Goal: Information Seeking & Learning: Learn about a topic

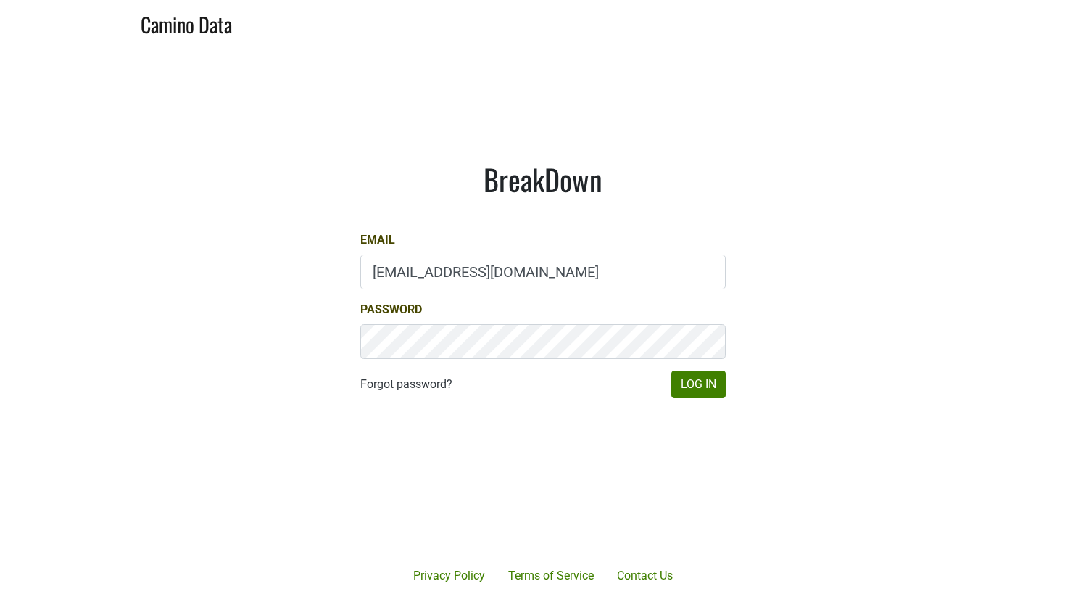
click at [461, 274] on input "gg@desolasmezcal.com" at bounding box center [543, 272] width 366 height 35
type input "dave@caminodata.com"
click at [690, 382] on button "Log In" at bounding box center [699, 385] width 54 height 28
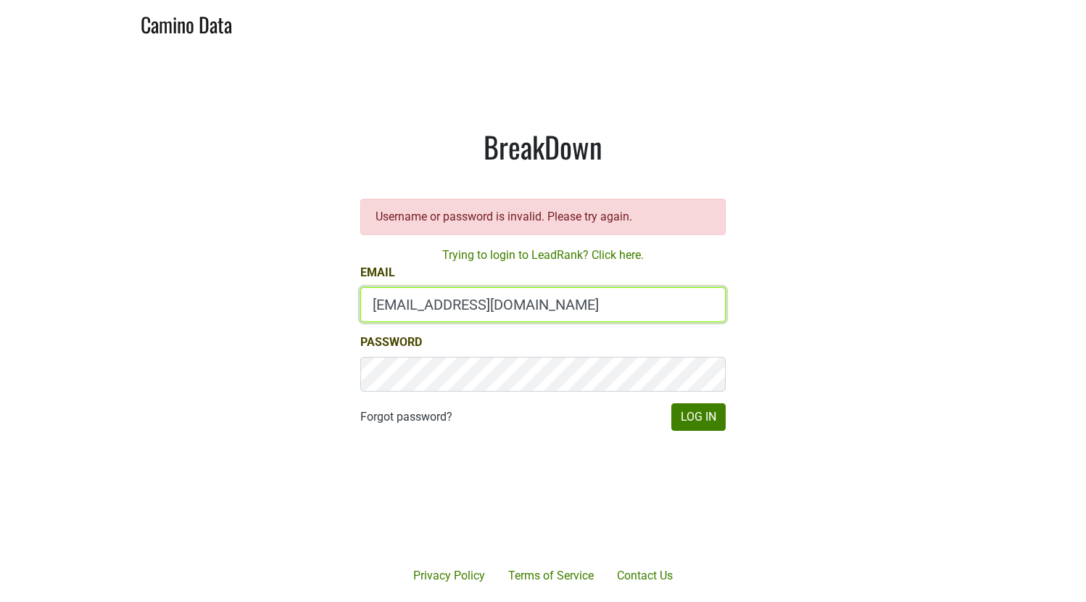
click at [416, 309] on input "[EMAIL_ADDRESS][DOMAIN_NAME]" at bounding box center [543, 304] width 366 height 35
type input "[PERSON_NAME][EMAIL_ADDRESS][DOMAIN_NAME]"
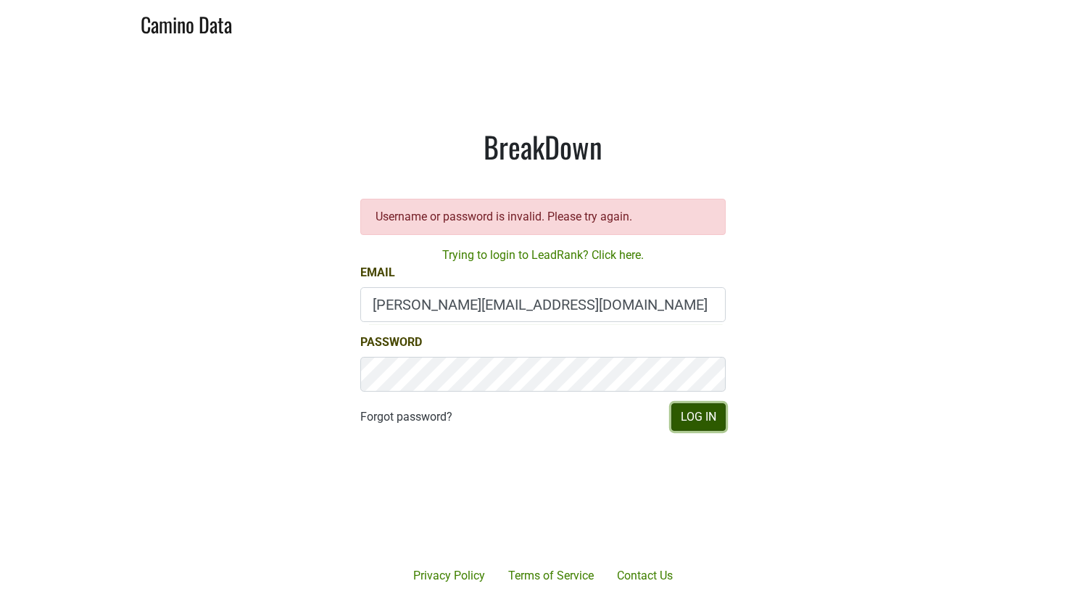
click at [693, 418] on button "Log In" at bounding box center [699, 417] width 54 height 28
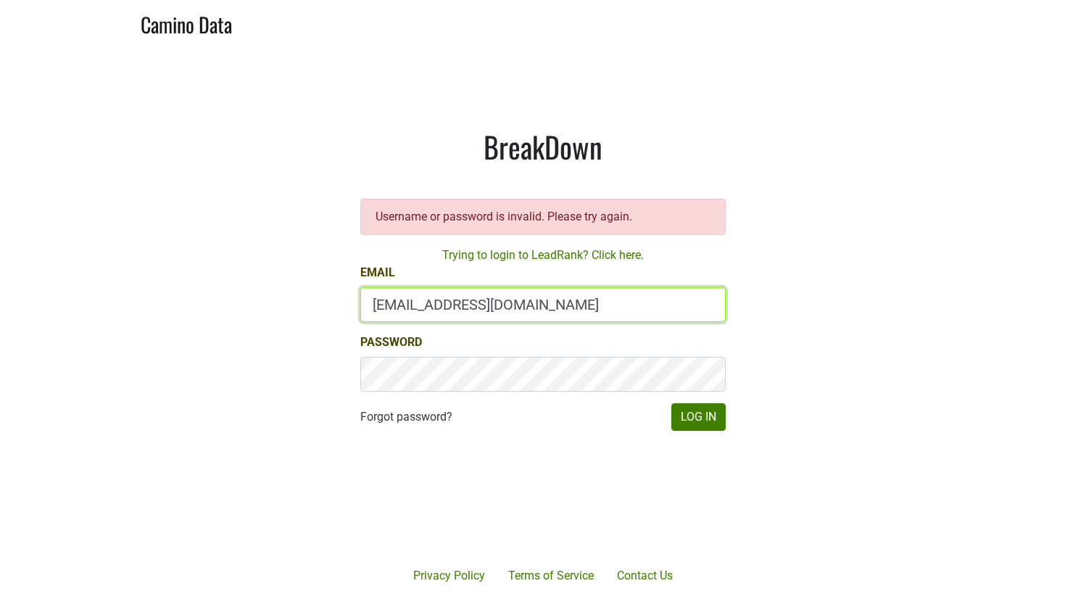
drag, startPoint x: 540, startPoint y: 305, endPoint x: 285, endPoint y: 333, distance: 256.1
click at [285, 333] on main "BreakDown Username or password is invalid. Please try again. Trying to login to…" at bounding box center [543, 280] width 1086 height 468
type input "maggie@dumol.com"
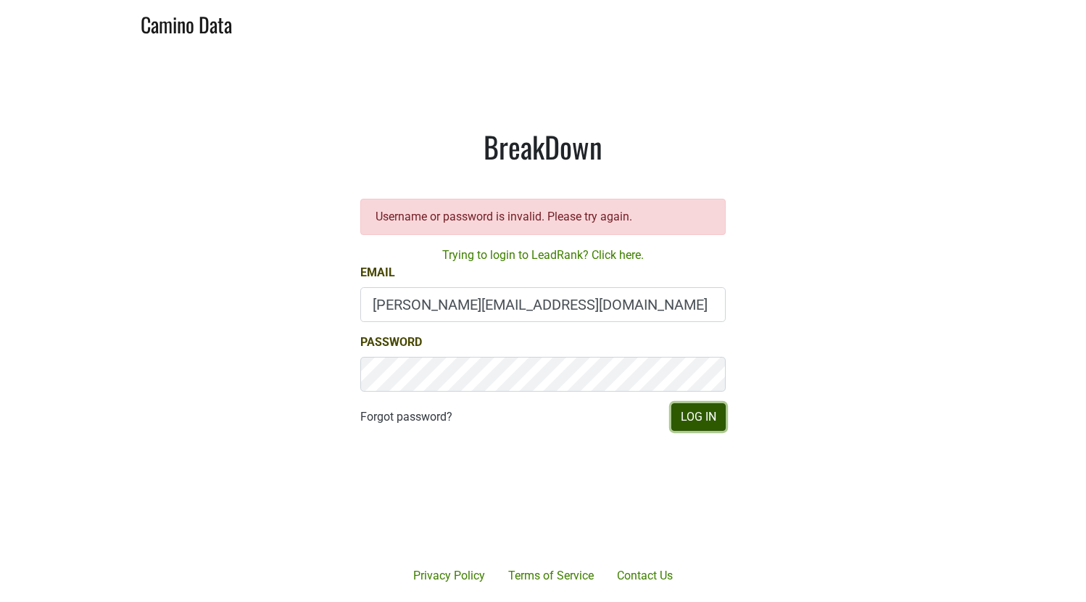
click at [688, 411] on button "Log In" at bounding box center [699, 417] width 54 height 28
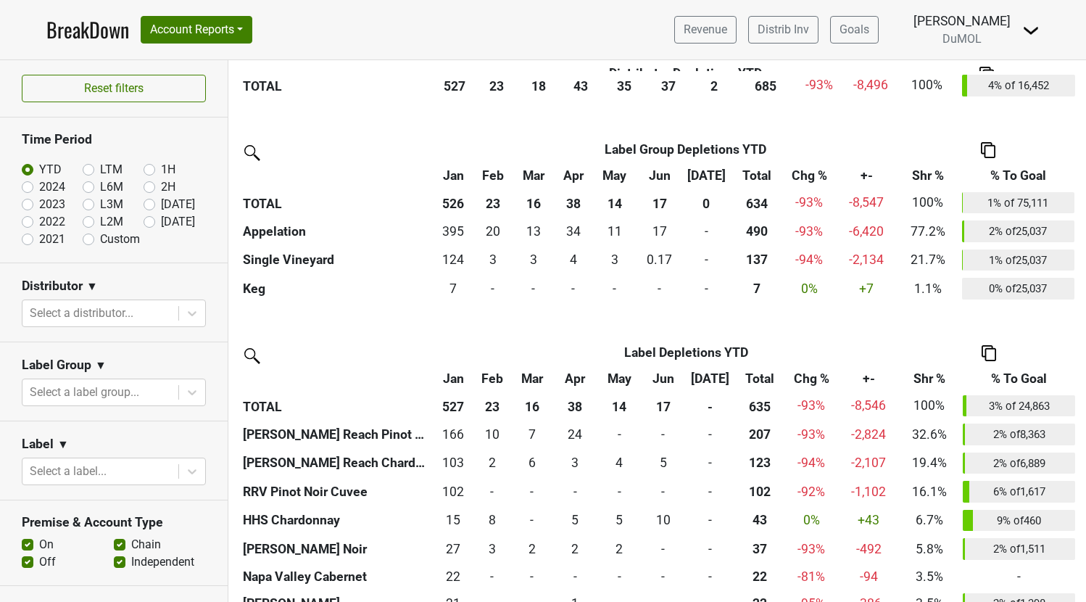
scroll to position [1977, 0]
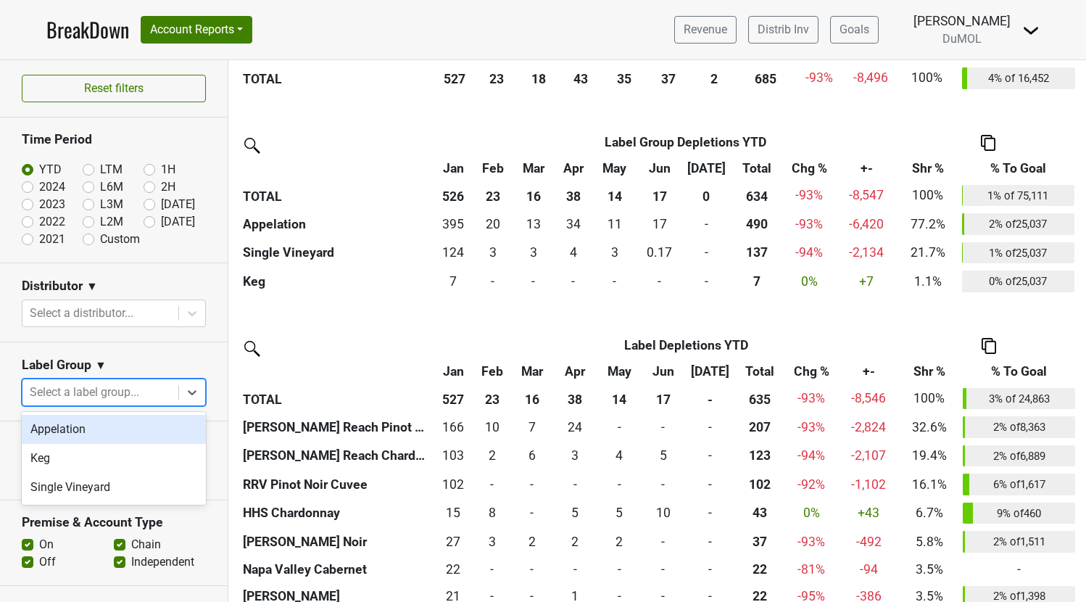
click at [103, 381] on div "Select a label group..." at bounding box center [100, 392] width 156 height 26
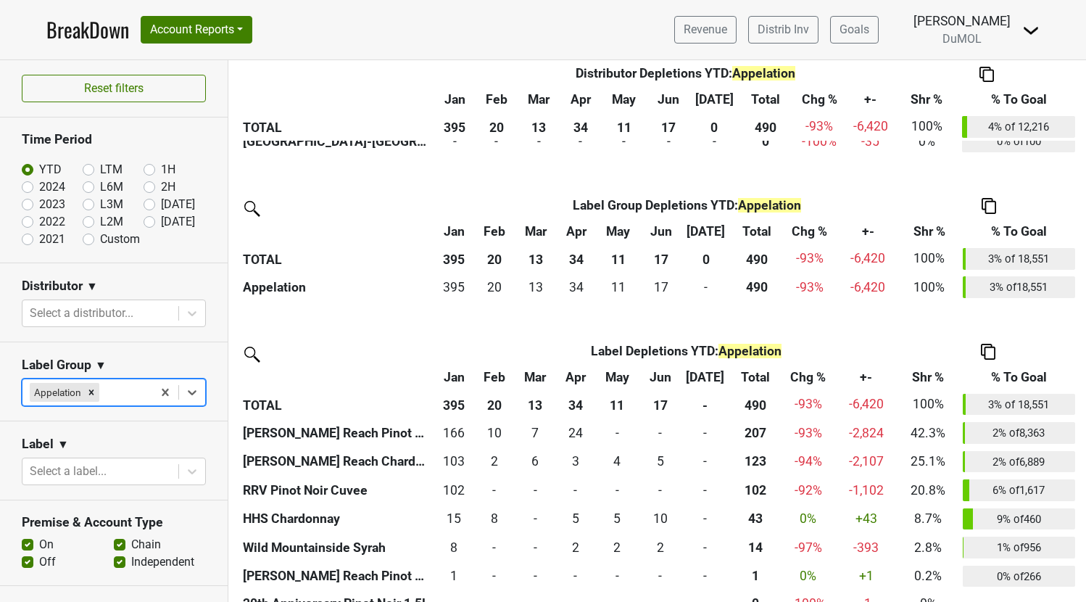
scroll to position [1812, 0]
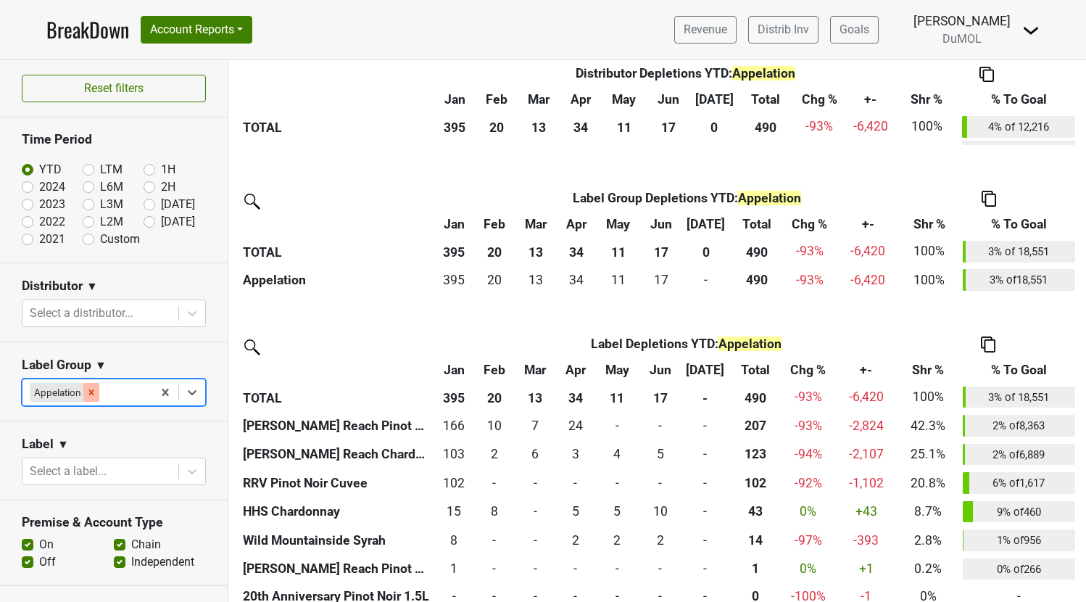
click at [91, 394] on icon "Remove Appelation" at bounding box center [91, 392] width 10 height 10
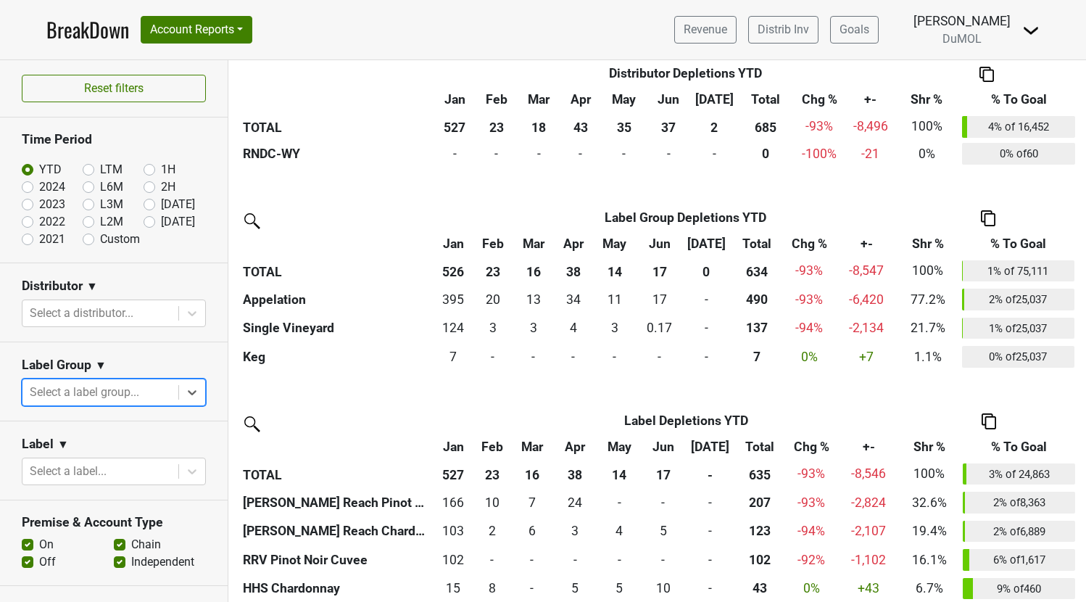
scroll to position [1899, 0]
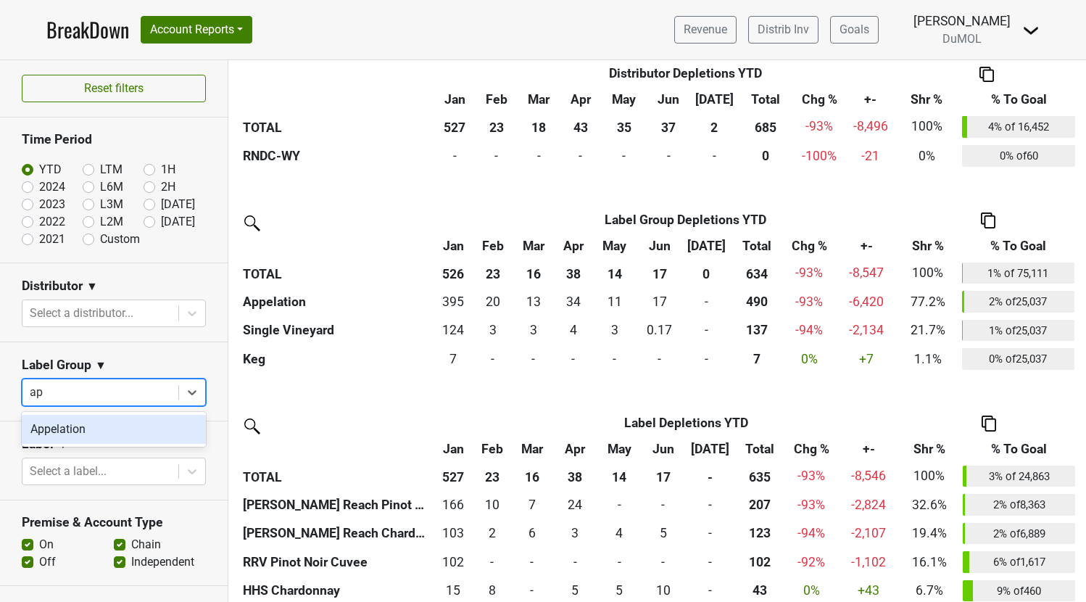
type input "app"
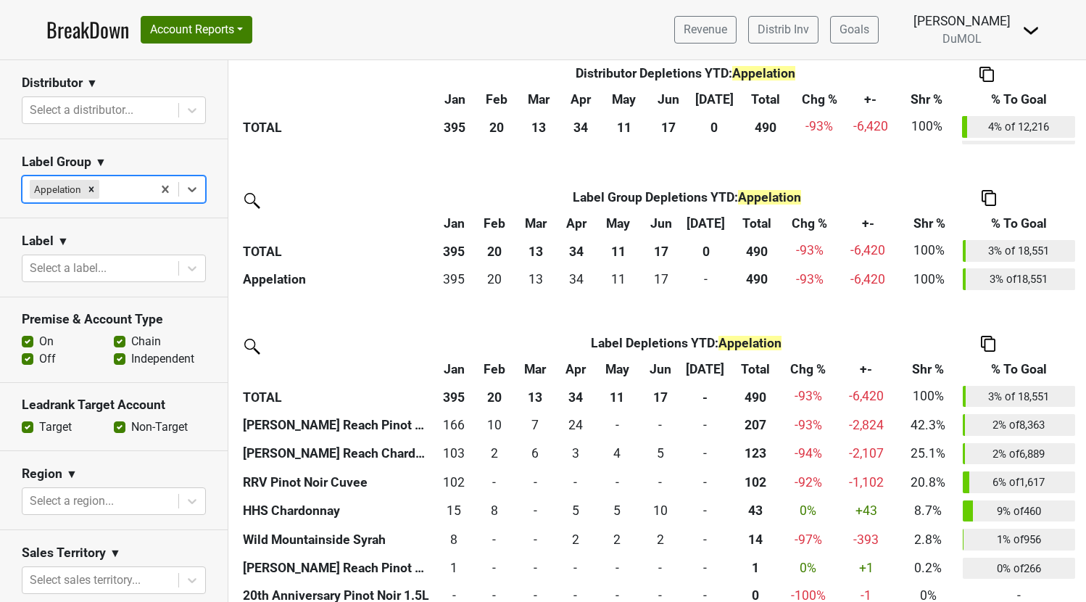
scroll to position [1761, 0]
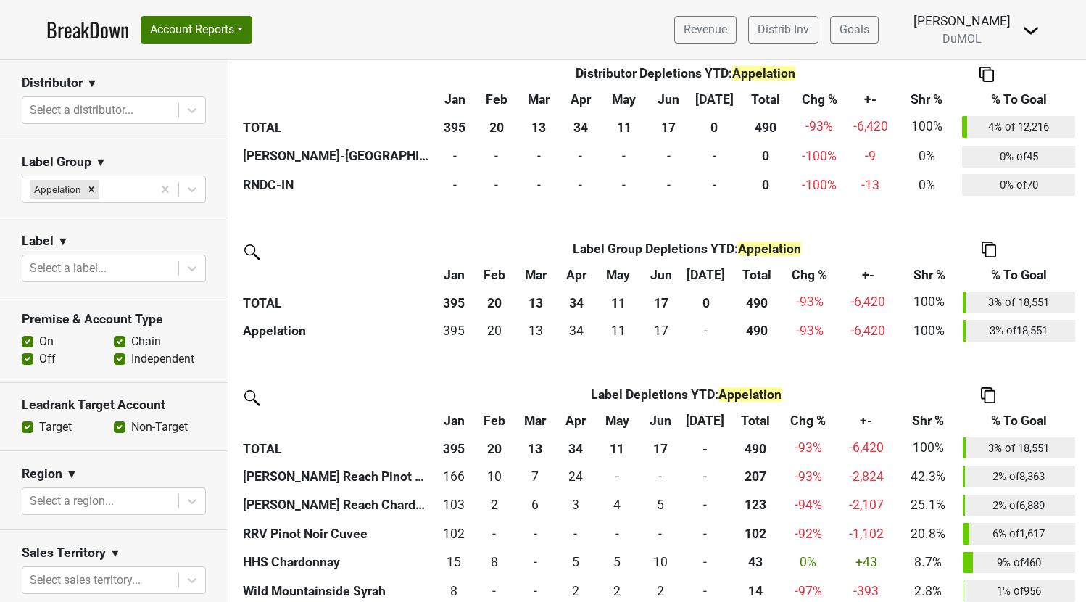
click at [986, 254] on img at bounding box center [989, 249] width 15 height 15
click at [981, 174] on div "Copy as Image" at bounding box center [986, 180] width 74 height 21
click at [1032, 35] on img at bounding box center [1031, 30] width 17 height 17
click at [1002, 81] on link "Open Leadrank" at bounding box center [982, 81] width 115 height 23
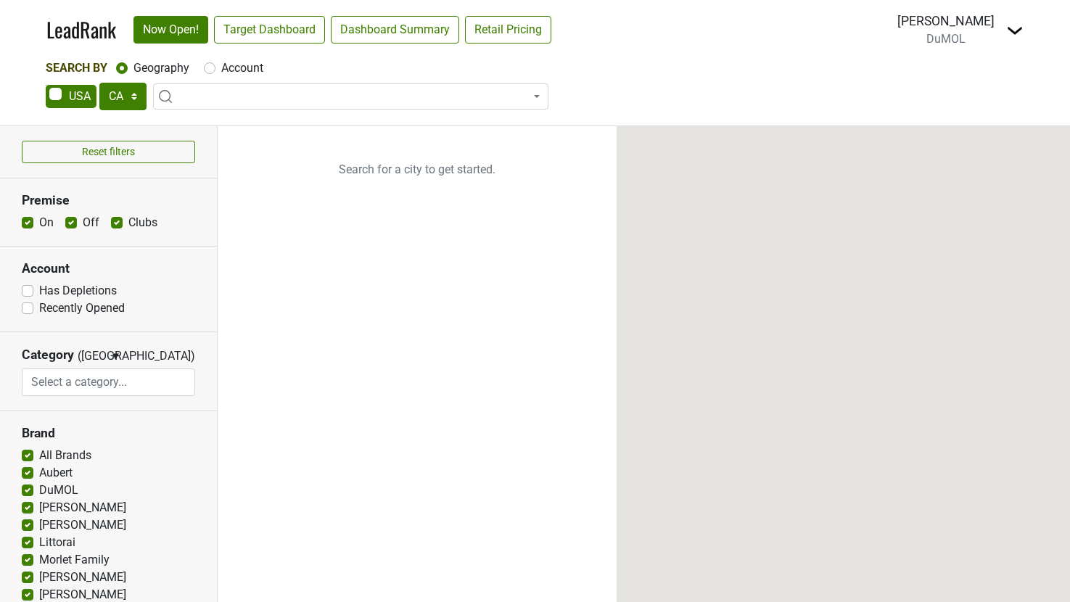
select select "CA"
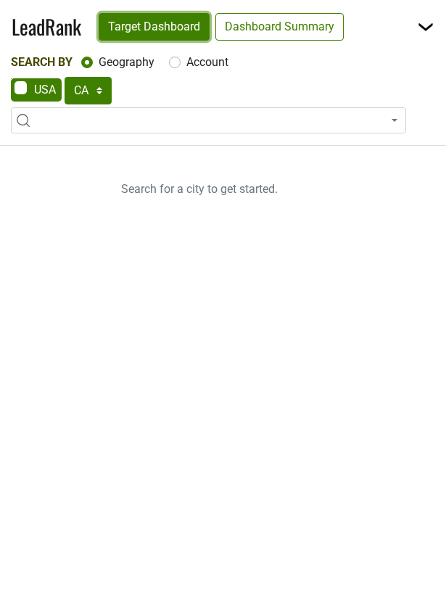
click at [177, 23] on link "Target Dashboard" at bounding box center [154, 27] width 111 height 28
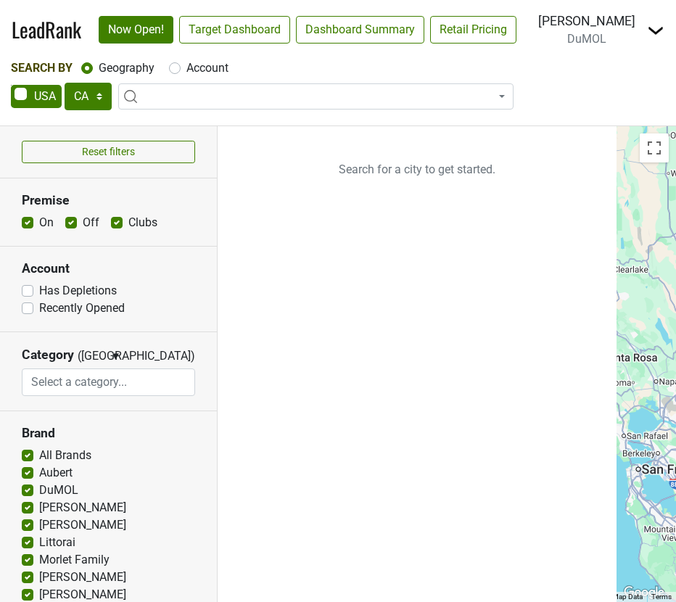
click at [661, 33] on img at bounding box center [655, 30] width 17 height 17
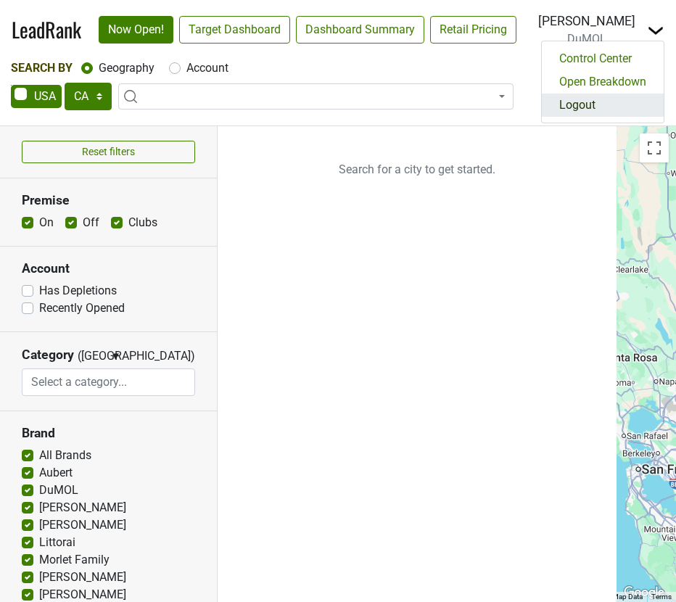
click at [616, 101] on link "Logout" at bounding box center [603, 105] width 122 height 23
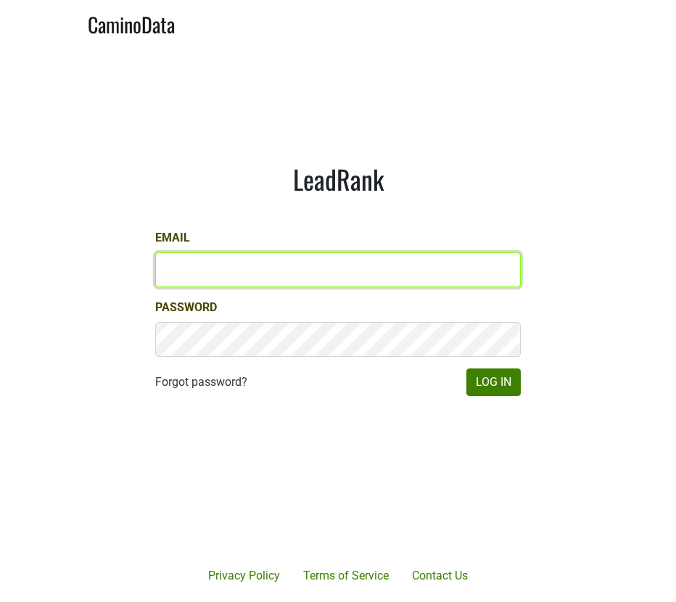
type input "[EMAIL_ADDRESS][DOMAIN_NAME]"
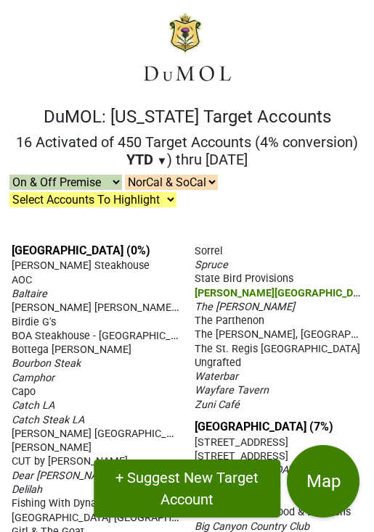
click at [372, 55] on nav "DuMOL: California Target Accounts 16 Activated of 450 Target Accounts (4% conve…" at bounding box center [187, 122] width 374 height 220
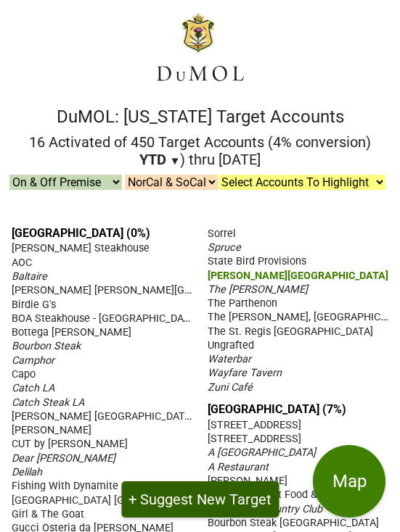
click at [218, 488] on button "+ Suggest New Target" at bounding box center [199, 500] width 157 height 36
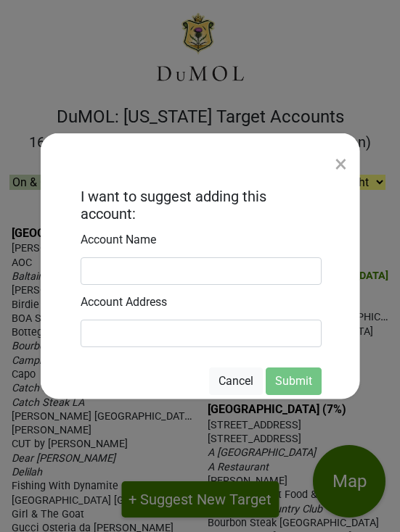
click at [342, 165] on div "×" at bounding box center [340, 164] width 12 height 35
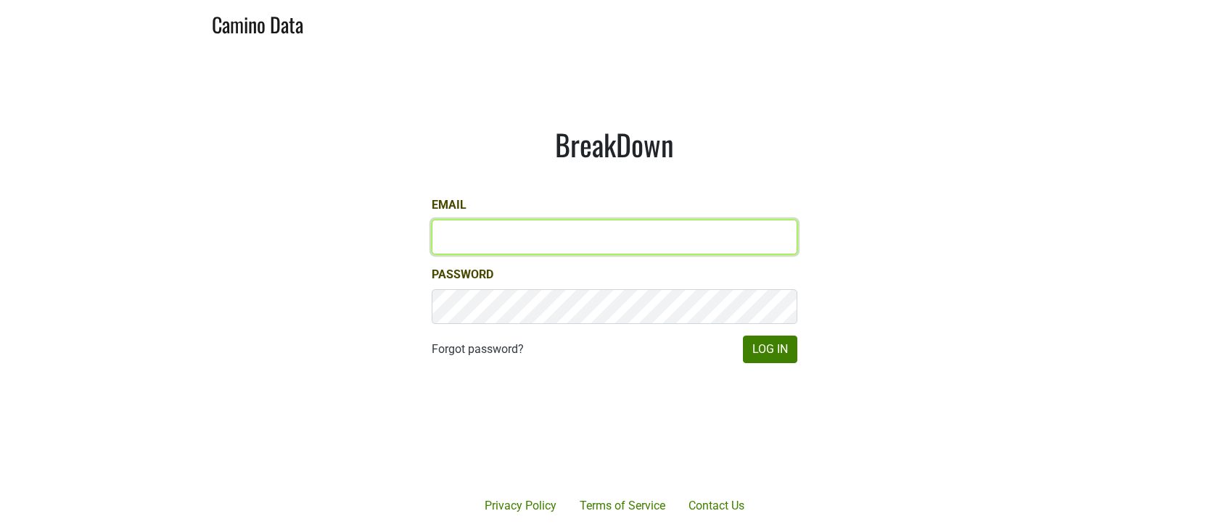
type input "gg@desolasmezcal.com"
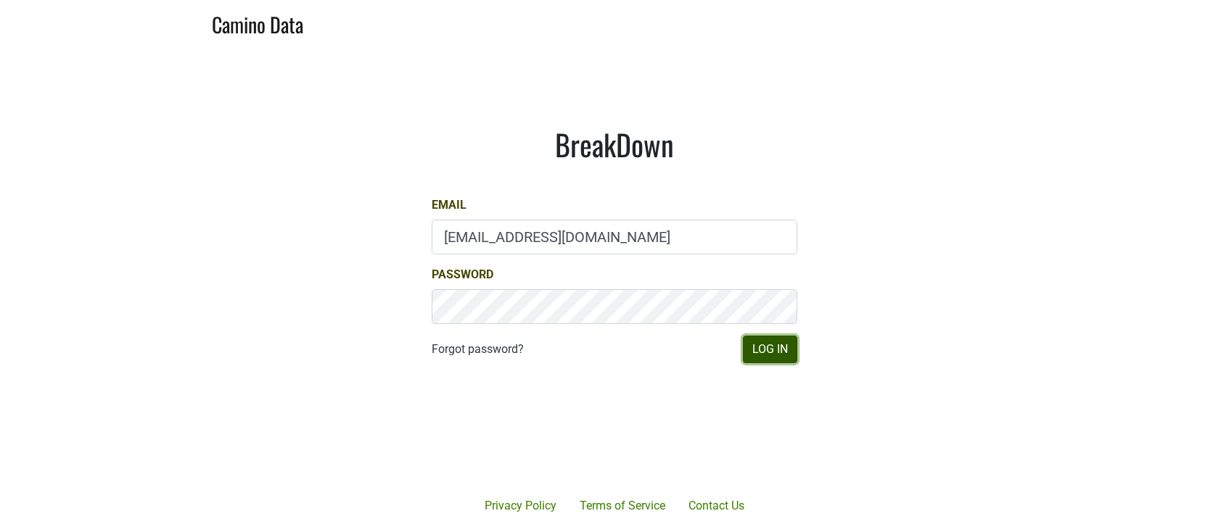
click at [771, 353] on button "Log In" at bounding box center [770, 350] width 54 height 28
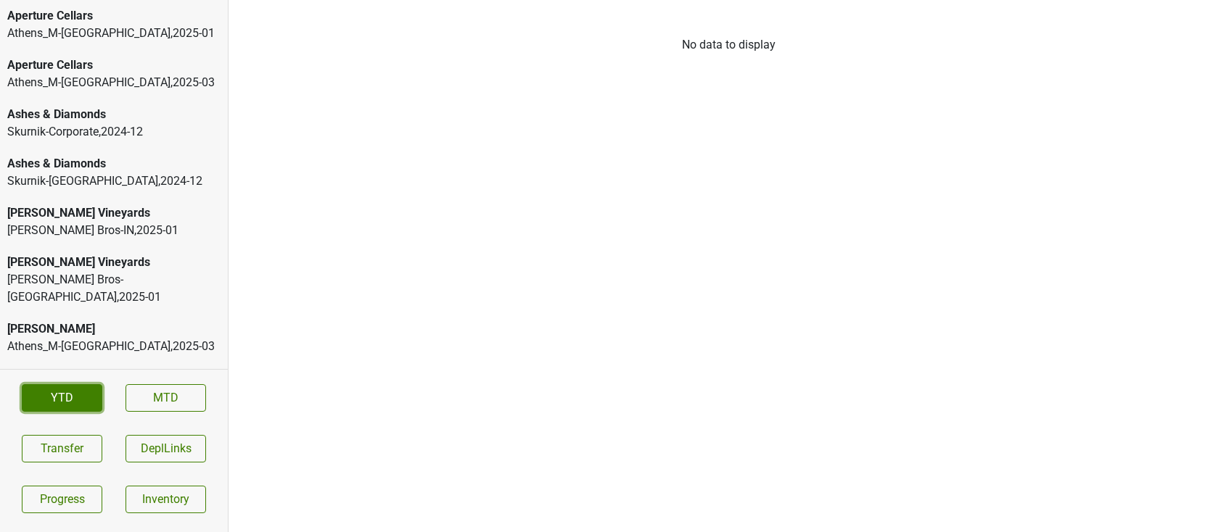
click at [73, 395] on link "YTD" at bounding box center [62, 398] width 81 height 28
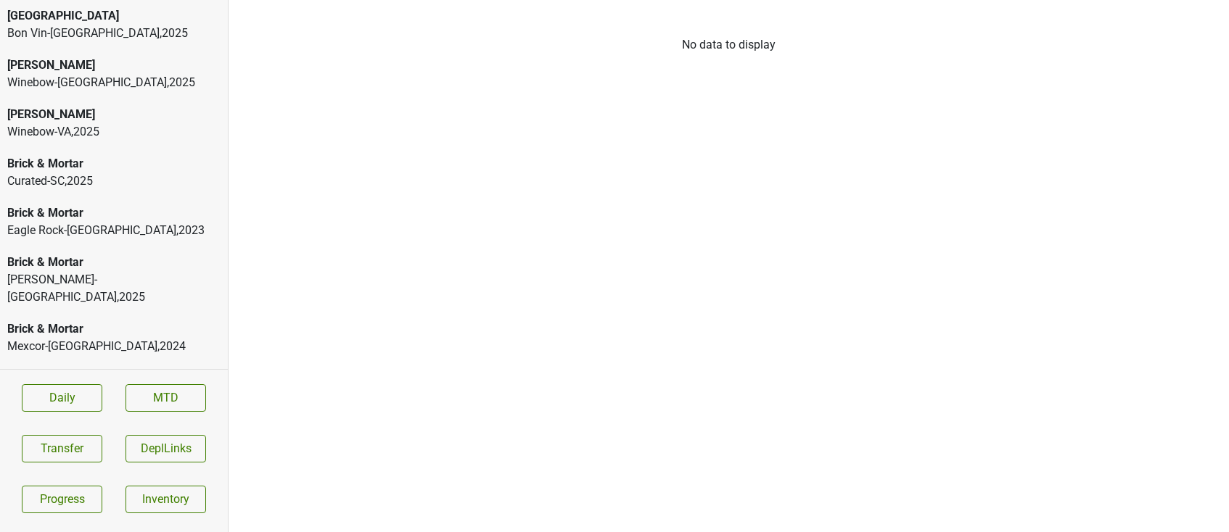
click at [125, 144] on div "Bodegas Faustino Winebow-VA , 2025" at bounding box center [114, 123] width 228 height 49
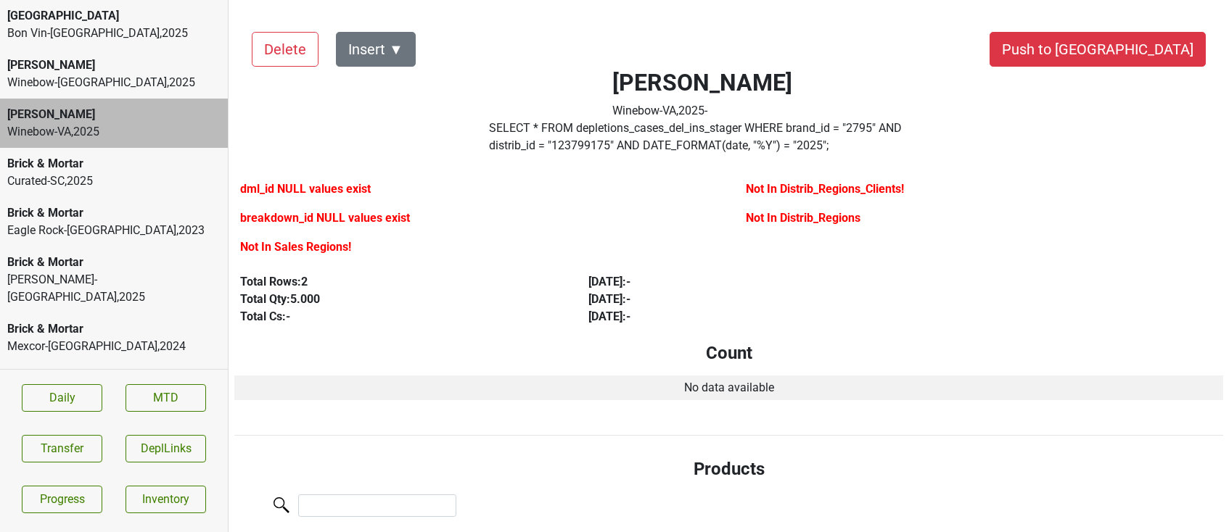
click at [126, 181] on div "Curated-SC , 2025" at bounding box center [113, 181] width 213 height 17
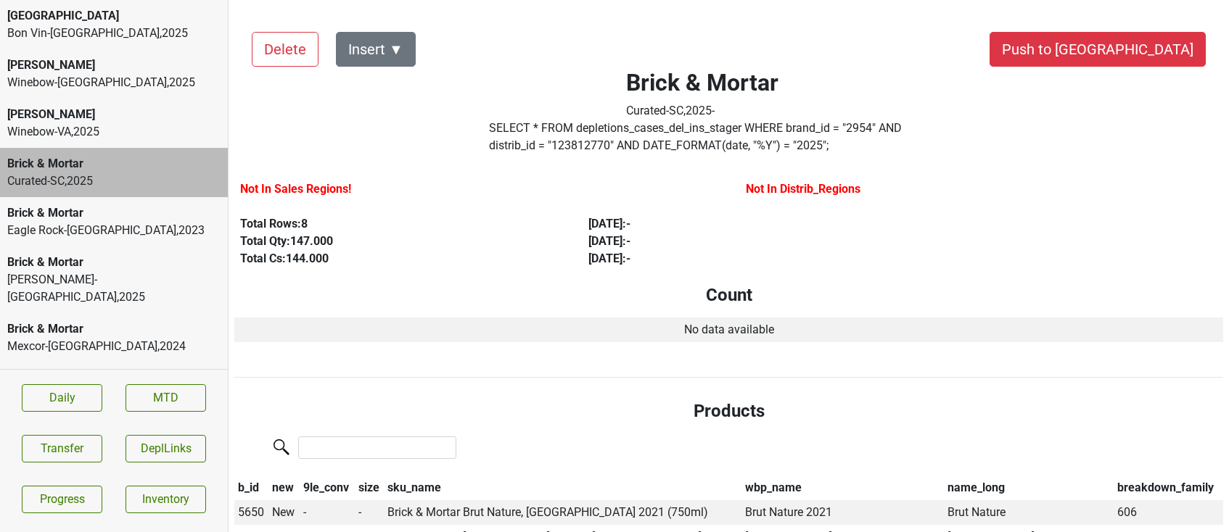
click at [130, 241] on div "Brick & Mortar Eagle Rock-GA , 2023" at bounding box center [114, 221] width 228 height 49
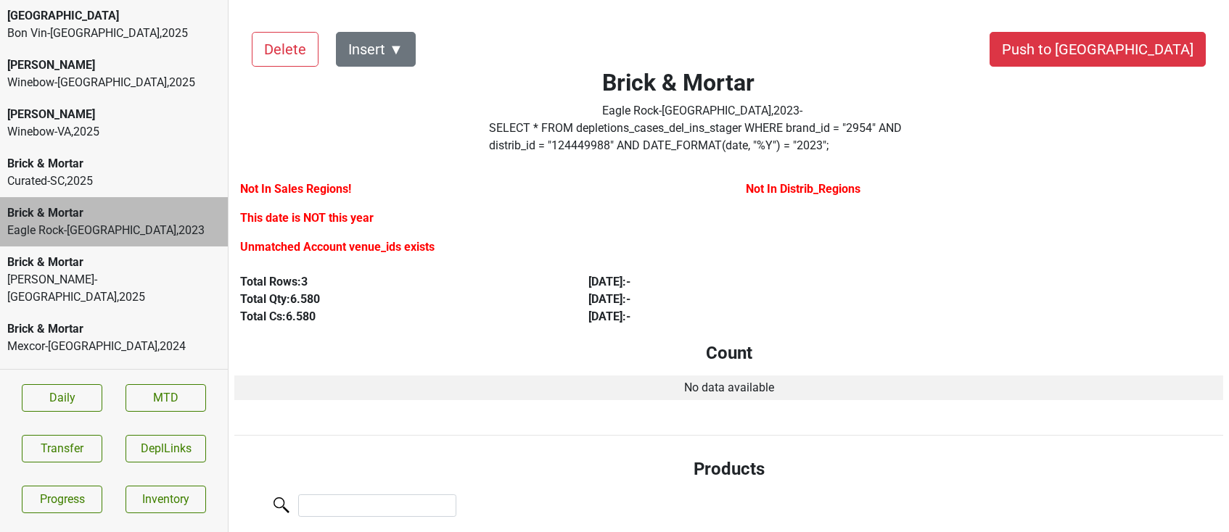
click at [130, 321] on div "Brick & Mortar" at bounding box center [113, 329] width 213 height 17
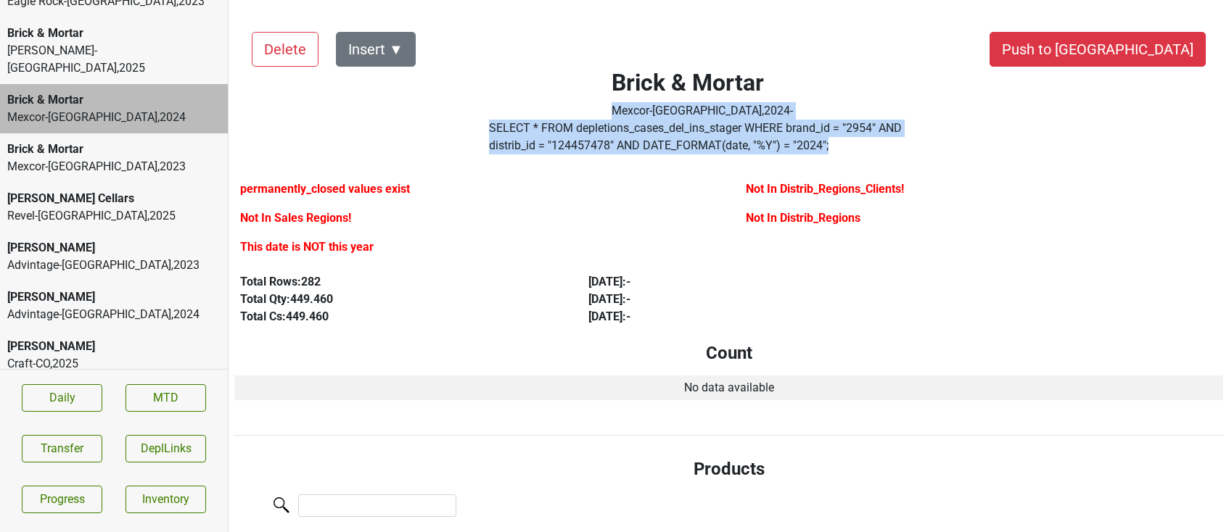
drag, startPoint x: 783, startPoint y: 149, endPoint x: 531, endPoint y: 118, distance: 254.2
click at [531, 118] on div "Brick & Mortar Mexcor-TX , 2024 - SELECT * FROM depletions_cases_del_ins_stager…" at bounding box center [702, 88] width 539 height 146
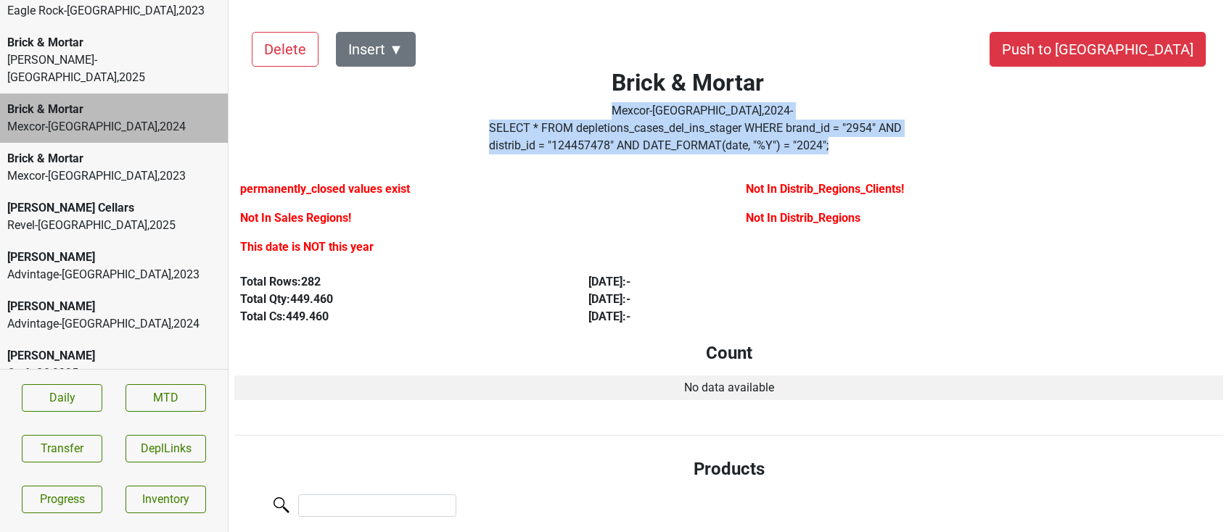
scroll to position [217, 0]
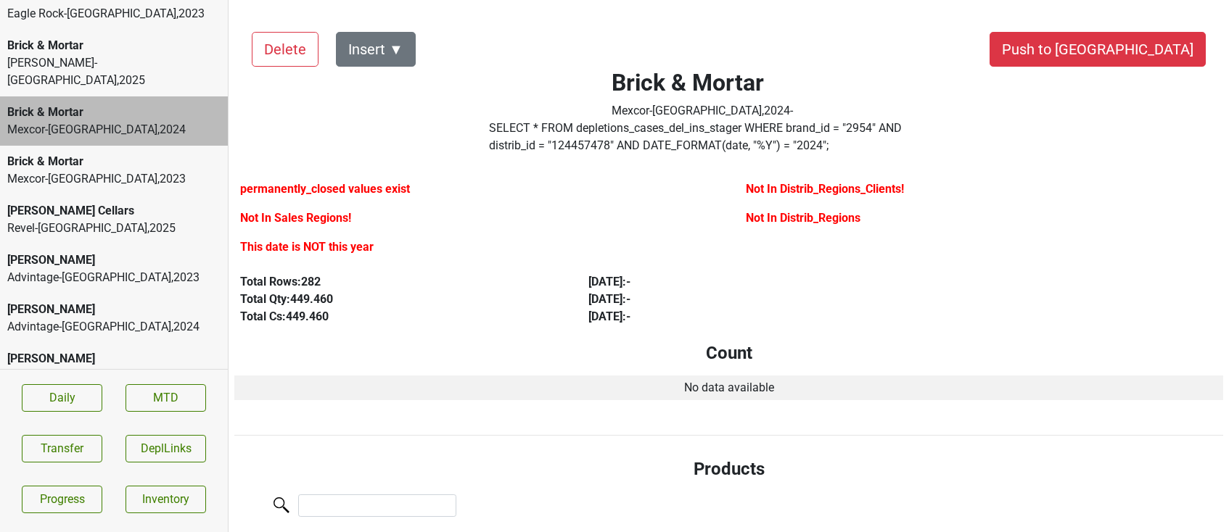
click at [128, 57] on div "Kellogg-NC , 2025" at bounding box center [113, 71] width 213 height 35
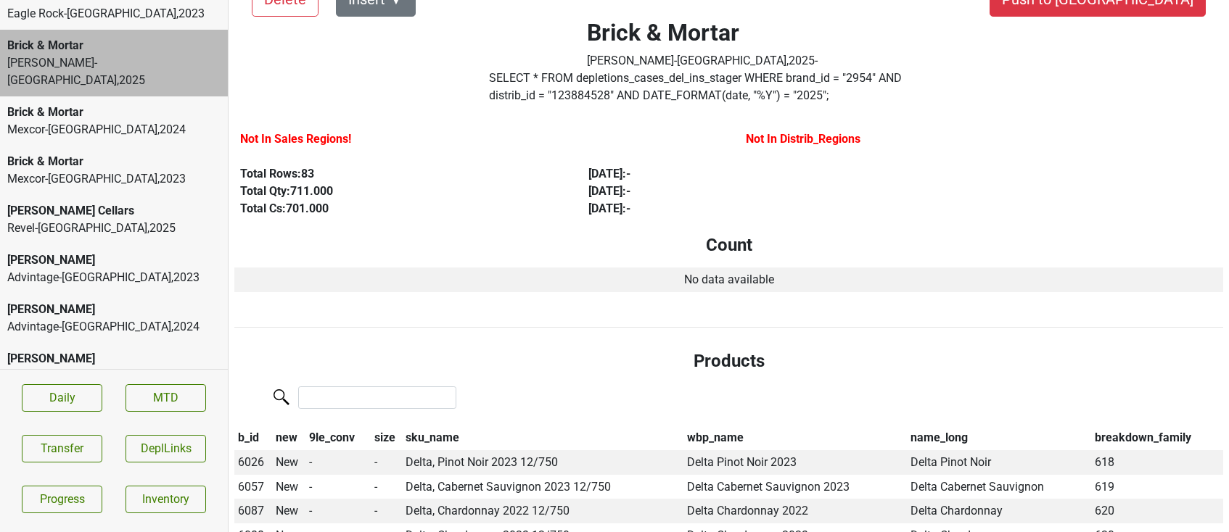
scroll to position [0, 0]
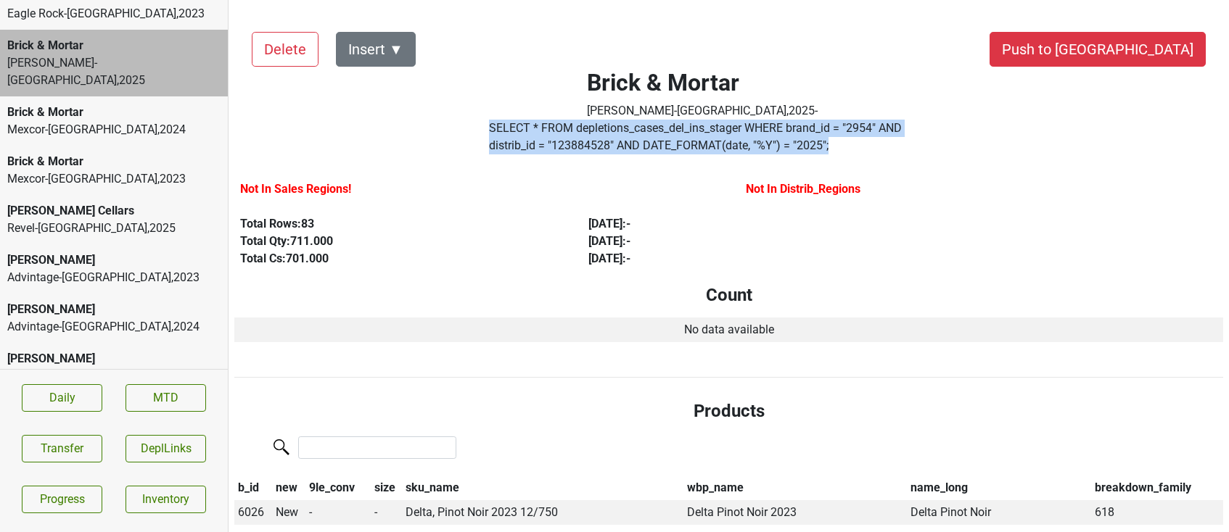
drag, startPoint x: 791, startPoint y: 147, endPoint x: 442, endPoint y: 125, distance: 349.5
click at [442, 125] on div "Brick & Mortar Kellogg-NC , 2025 - SELECT * FROM depletions_cases_del_ins_stage…" at bounding box center [702, 88] width 539 height 146
copy div "SELECT * FROM depletions_cases_del_ins_stager WHERE brand_id = " 2954 " AND dis…"
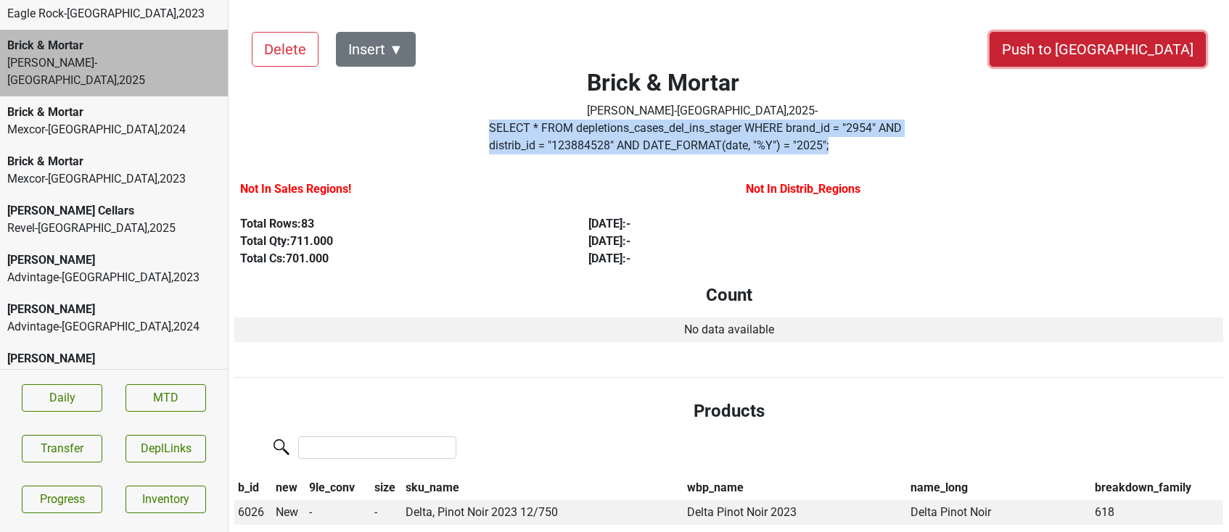
click at [1149, 60] on button "Push to DC" at bounding box center [1097, 49] width 216 height 35
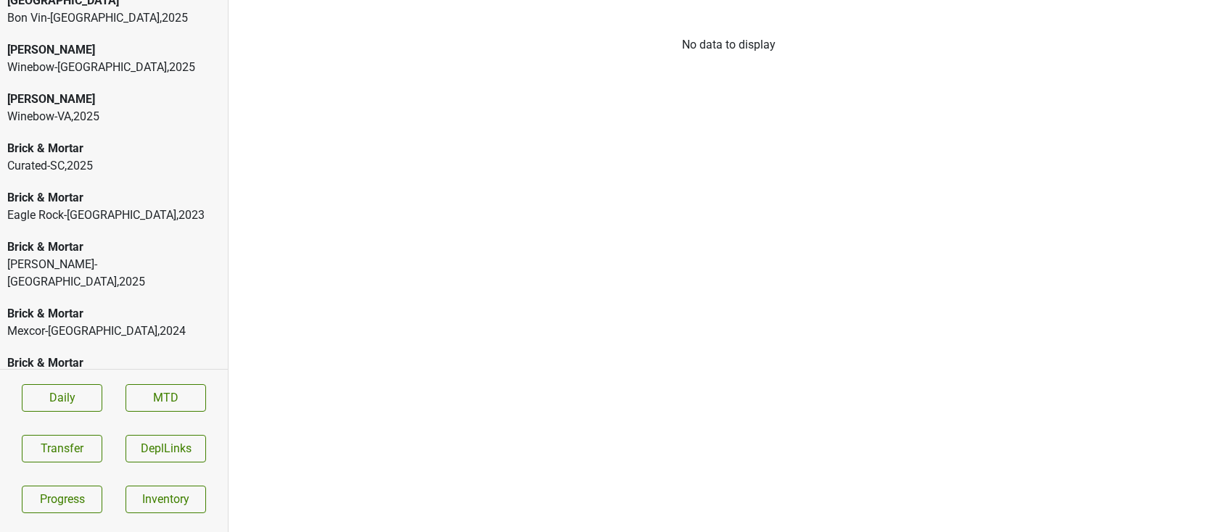
scroll to position [17, 0]
click at [71, 255] on div "[PERSON_NAME]-[GEOGRAPHIC_DATA] , 2025" at bounding box center [113, 271] width 213 height 35
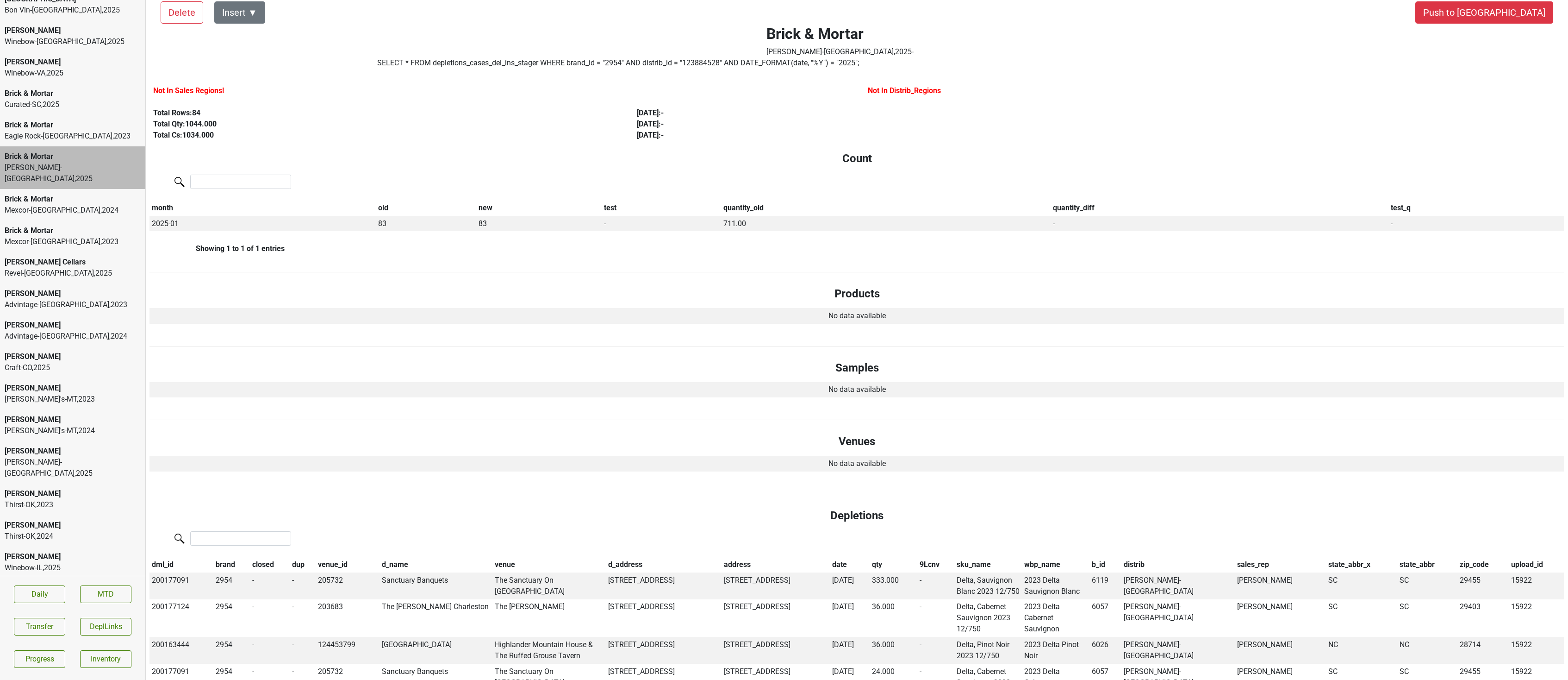
scroll to position [0, 0]
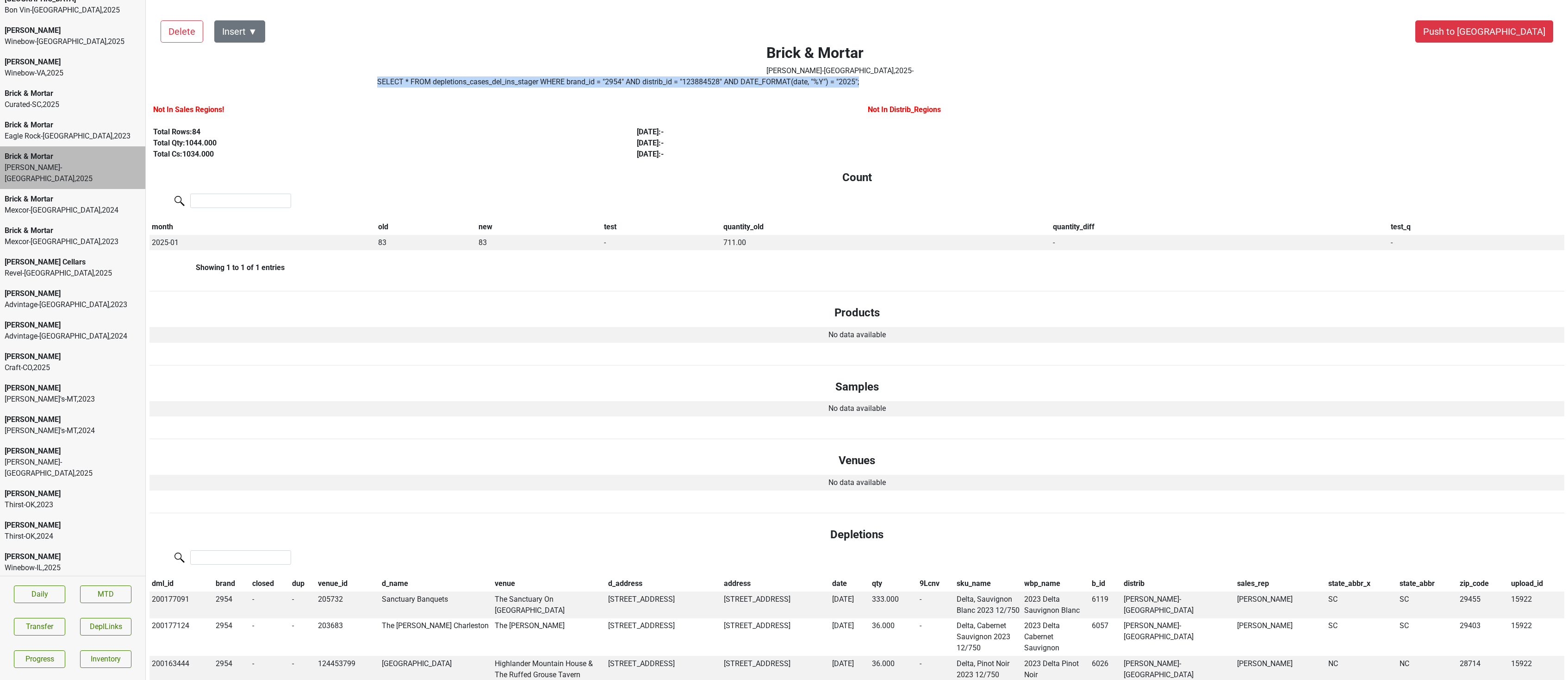
drag, startPoint x: 870, startPoint y: 80, endPoint x: 363, endPoint y: 78, distance: 507.0
click at [363, 78] on div "Brick & Mortar Kellogg-NC , 2025 - SELECT * FROM depletions_cases_del_ins_stage…" at bounding box center [840, 50] width 1128 height 82
copy div "SELECT * FROM depletions_cases_del_ins_stager WHERE brand_id = " 2954 " AND dis…"
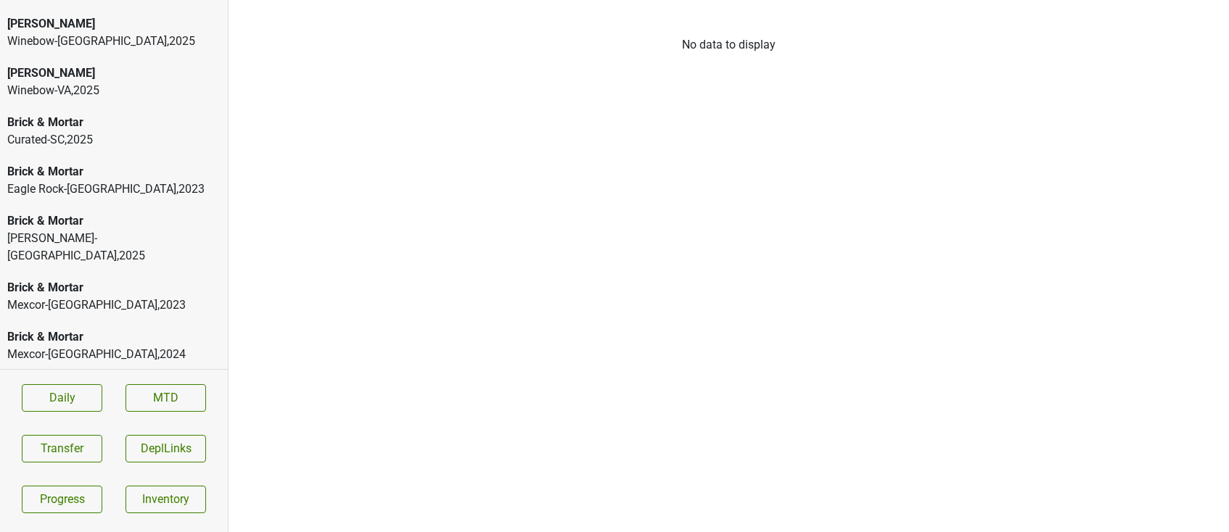
scroll to position [36, 0]
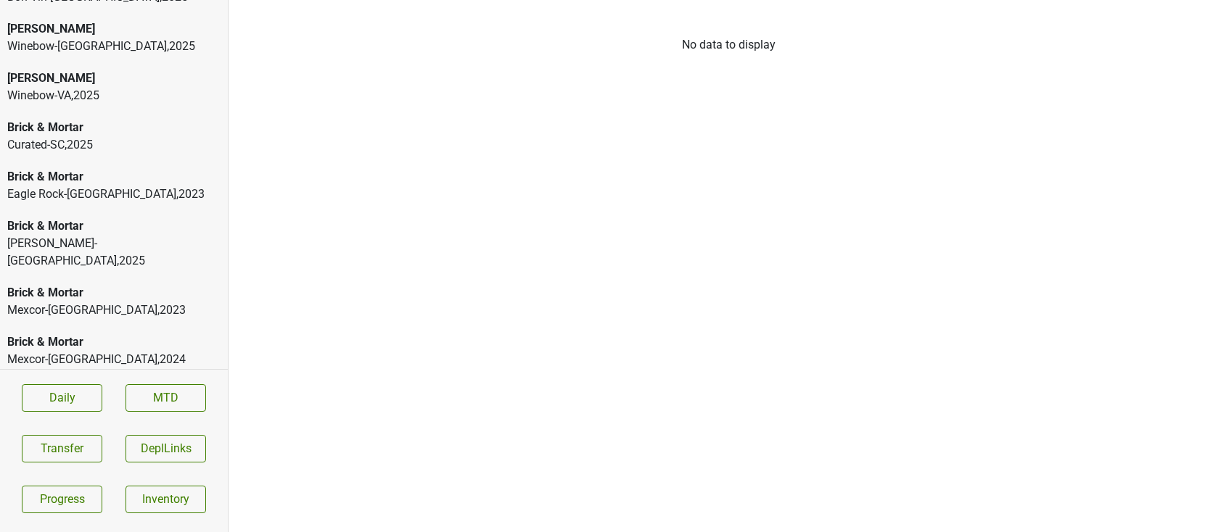
click at [91, 228] on div "Brick & Mortar" at bounding box center [113, 226] width 213 height 17
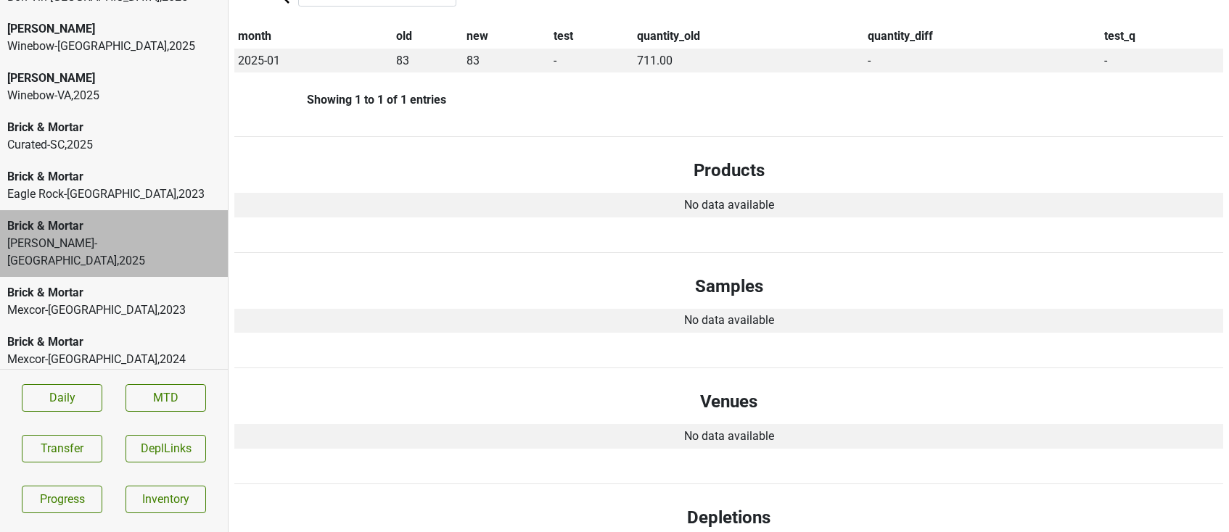
scroll to position [0, 0]
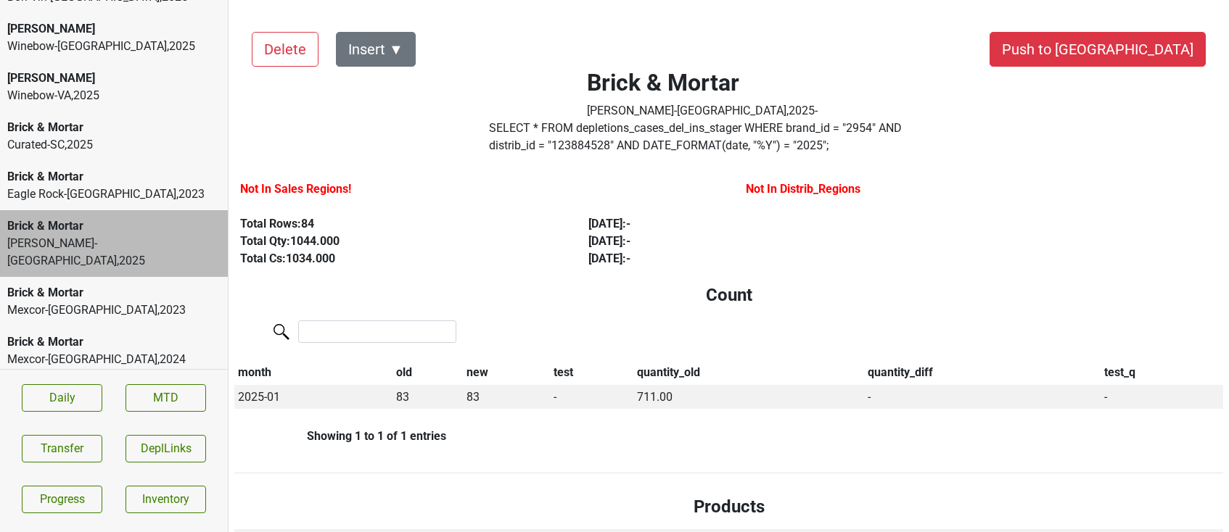
click at [540, 145] on label "SELECT * FROM depletions_cases_del_ins_stager WHERE brand_id = " 2954 " AND dis…" at bounding box center [702, 137] width 427 height 35
copy label "123884528"
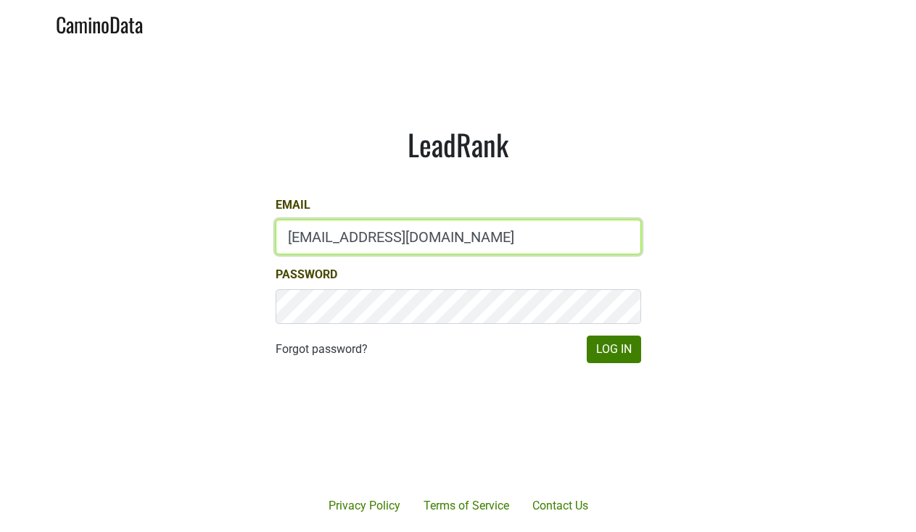
click at [341, 239] on input "gg@desolasmezcal.com" at bounding box center [459, 237] width 366 height 35
type input "d"
type input "maggie@dumol.com"
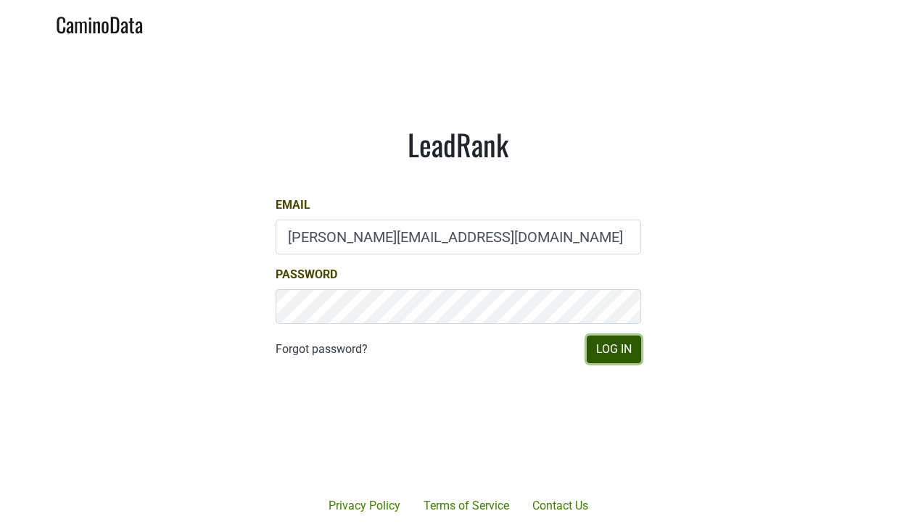
click at [601, 347] on button "Log In" at bounding box center [614, 350] width 54 height 28
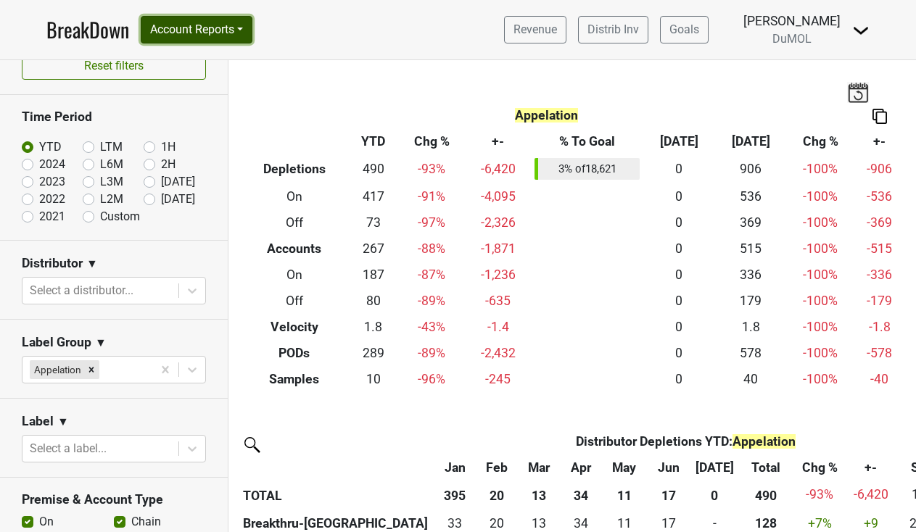
click at [240, 30] on button "Account Reports" at bounding box center [197, 30] width 112 height 28
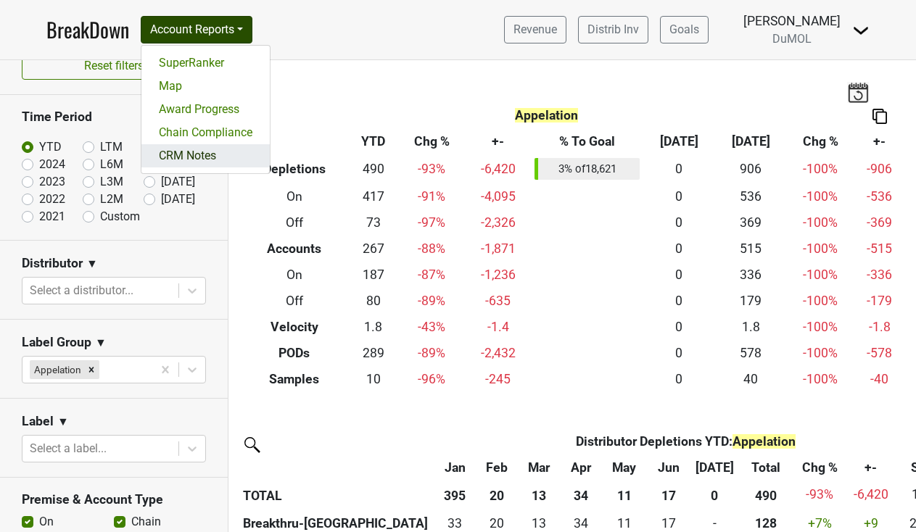
click at [218, 157] on link "CRM Notes" at bounding box center [205, 155] width 128 height 23
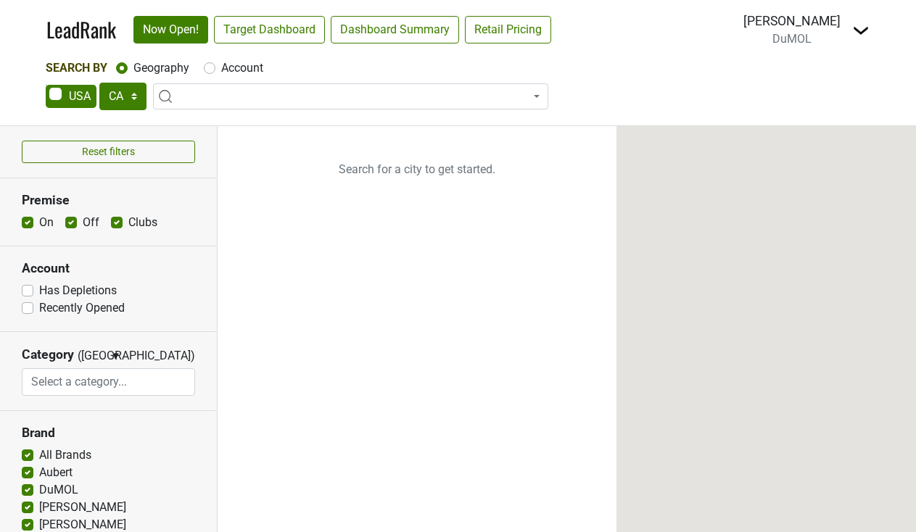
select select "CA"
select select
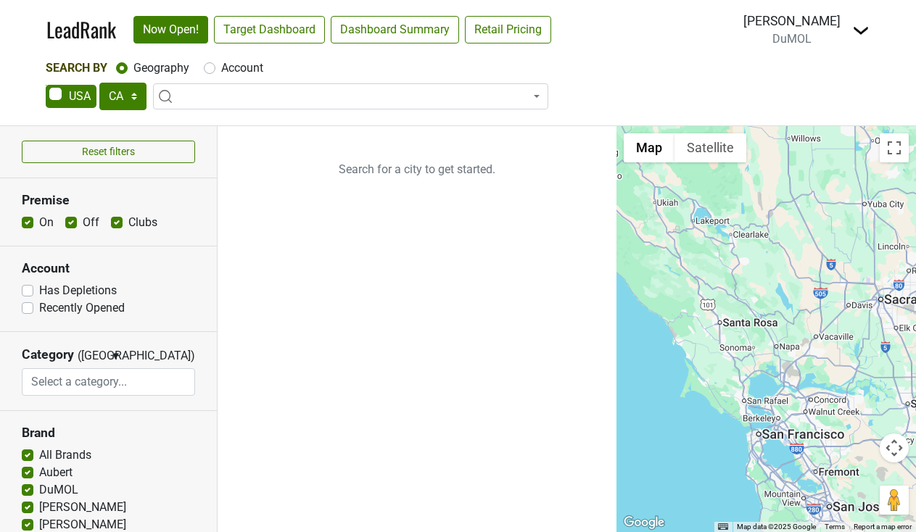
click at [858, 30] on img at bounding box center [860, 30] width 17 height 17
click at [813, 77] on link "Open Breakdown" at bounding box center [808, 81] width 122 height 23
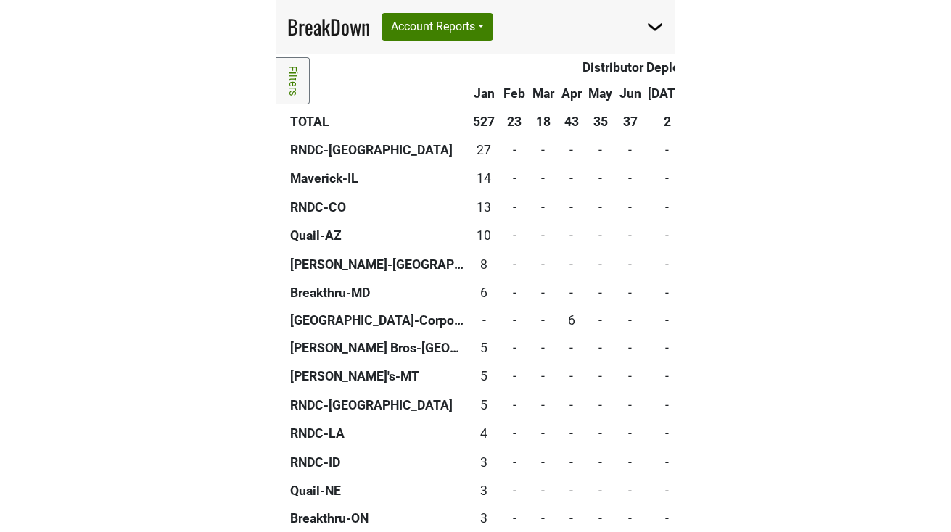
scroll to position [436, 0]
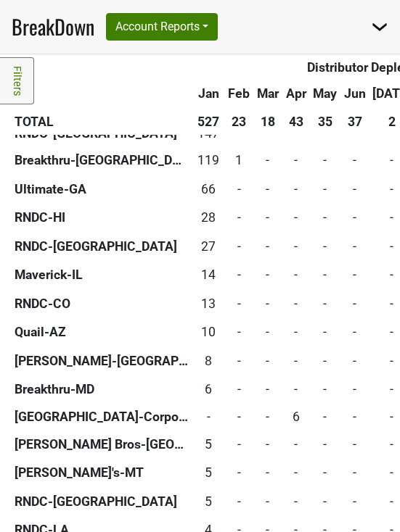
click at [379, 30] on img at bounding box center [379, 26] width 17 height 17
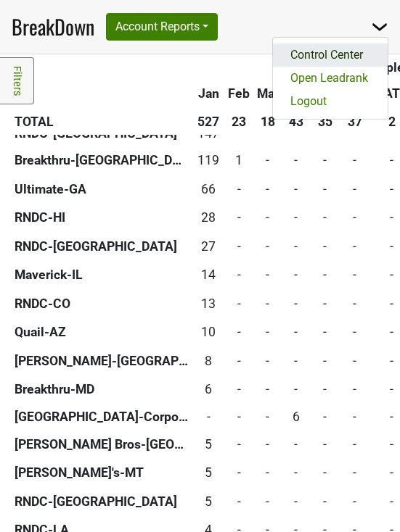
click at [361, 50] on link "Control Center" at bounding box center [330, 55] width 115 height 23
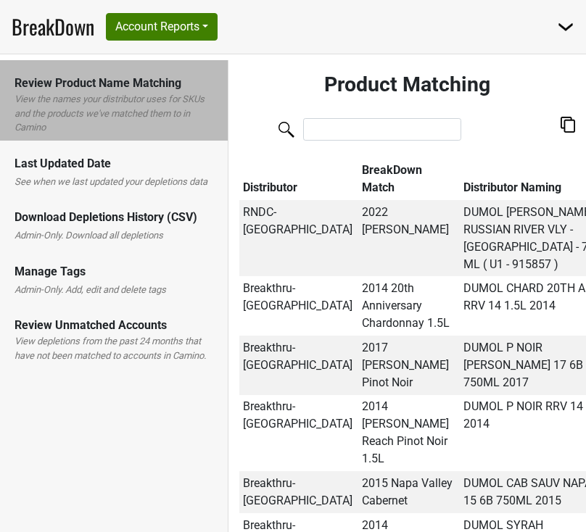
click at [30, 25] on link "BreakDown" at bounding box center [53, 27] width 83 height 30
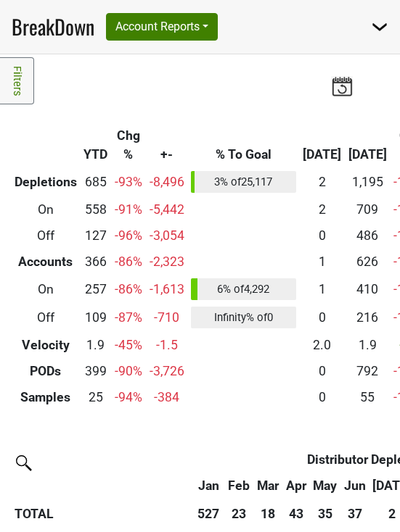
click at [23, 78] on link "Filters" at bounding box center [17, 80] width 34 height 47
click at [17, 82] on link "Filters" at bounding box center [17, 80] width 34 height 47
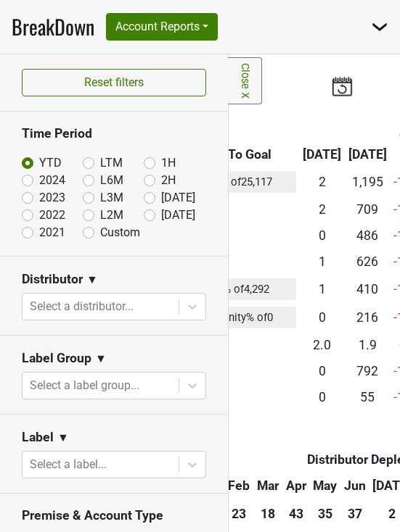
click at [243, 86] on link "Close X" at bounding box center [245, 80] width 34 height 47
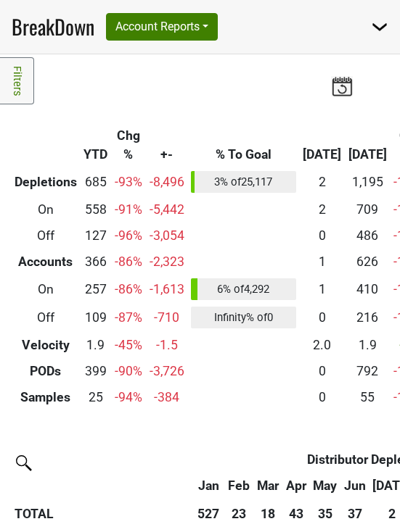
click at [17, 81] on link "Filters" at bounding box center [17, 80] width 34 height 47
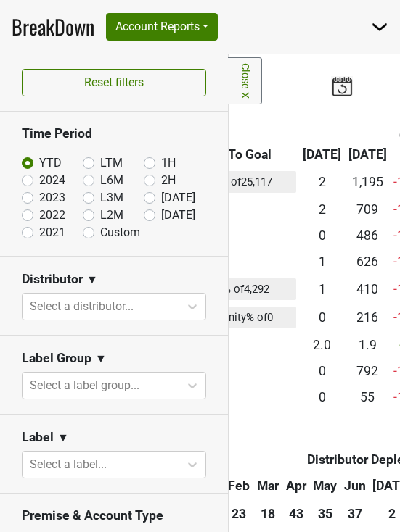
click at [241, 73] on link "Close X" at bounding box center [245, 80] width 34 height 47
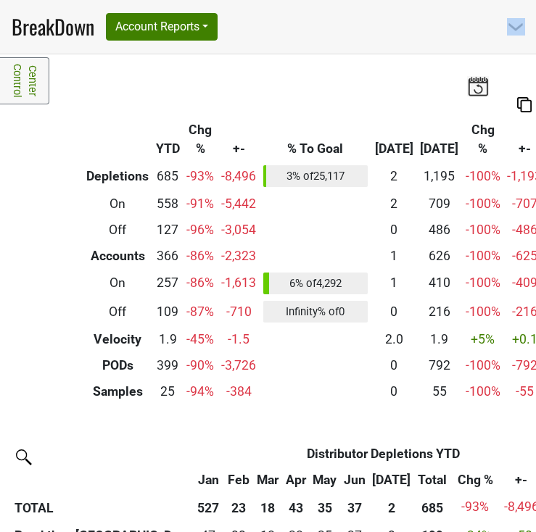
drag, startPoint x: 533, startPoint y: 35, endPoint x: 474, endPoint y: 28, distance: 59.2
click at [474, 28] on nav "BreakDown Account Reports SuperRanker Map Award Progress Chain Compliance CRM N…" at bounding box center [268, 27] width 536 height 54
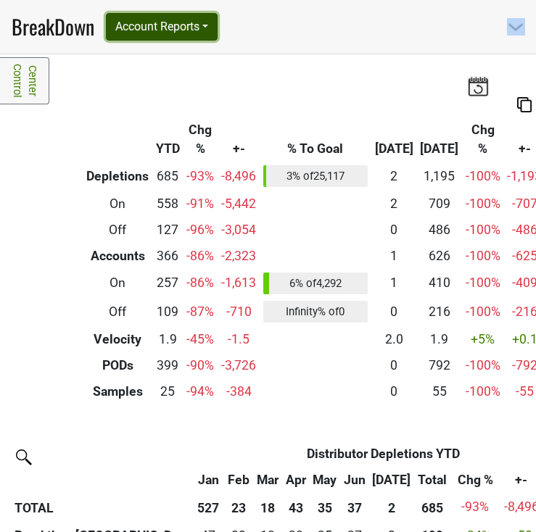
click at [182, 22] on button "Account Reports" at bounding box center [162, 27] width 112 height 28
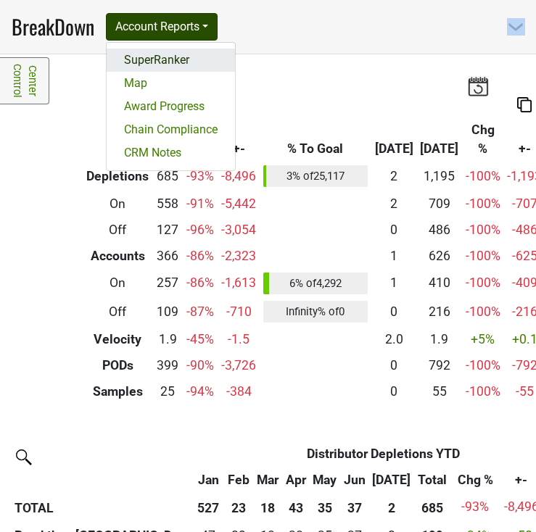
click at [174, 59] on link "SuperRanker" at bounding box center [171, 60] width 128 height 23
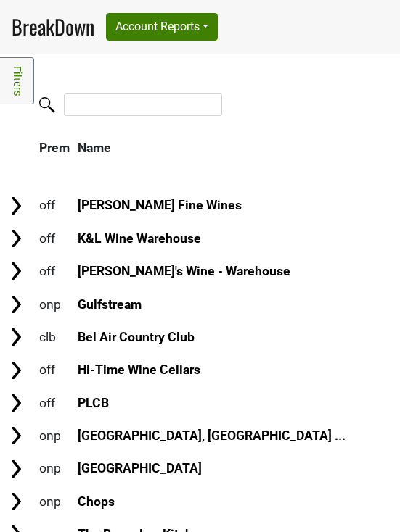
click at [50, 22] on link "BreakDown" at bounding box center [53, 27] width 83 height 30
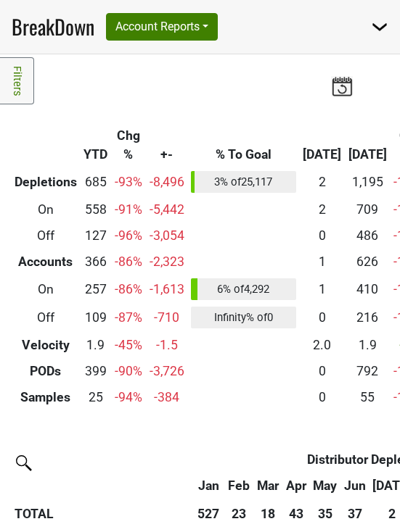
click at [346, 89] on img at bounding box center [342, 86] width 22 height 20
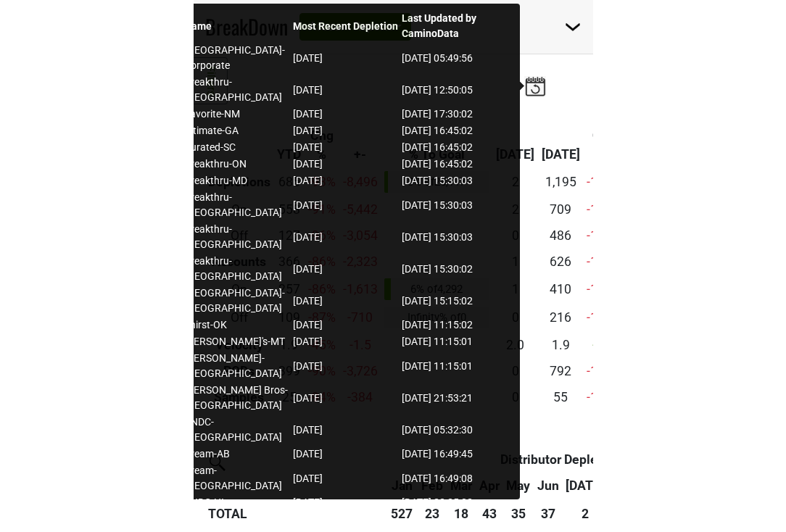
scroll to position [12, 0]
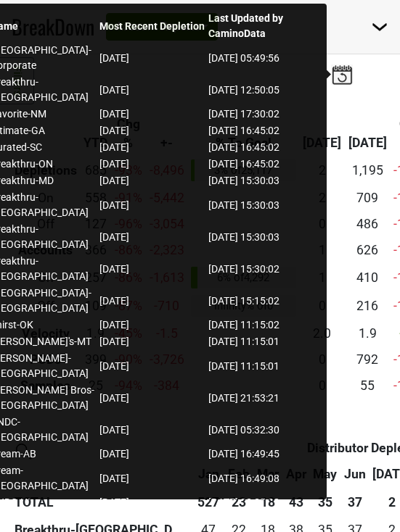
click at [383, 95] on th at bounding box center [221, 98] width 421 height 26
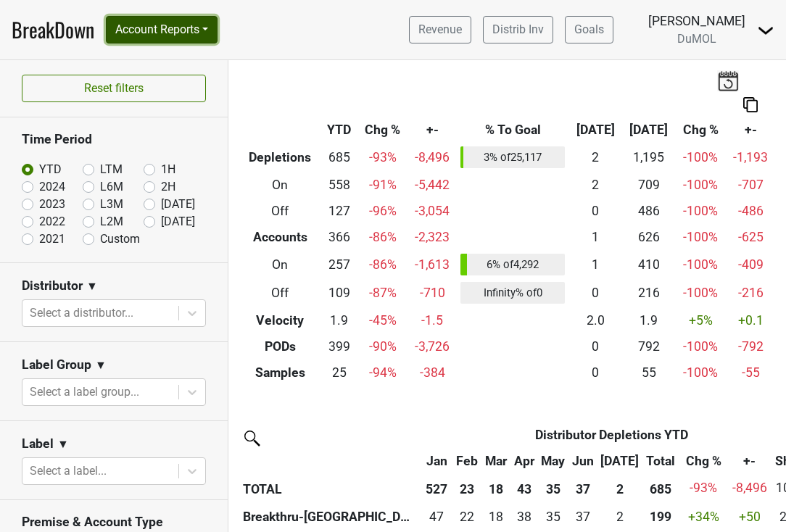
click at [201, 33] on button "Account Reports" at bounding box center [162, 30] width 112 height 28
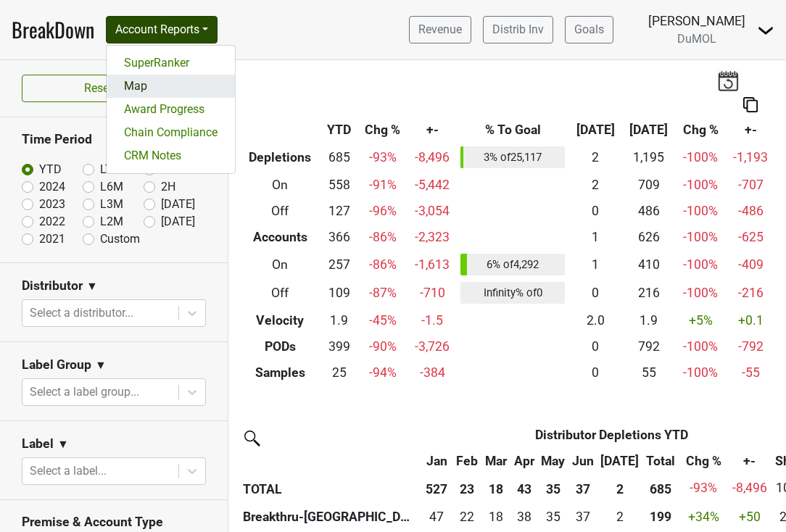
click at [173, 86] on link "Map" at bounding box center [171, 86] width 128 height 23
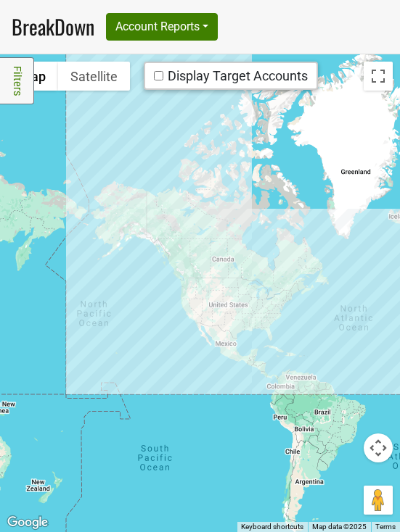
click at [15, 73] on link "Filters" at bounding box center [17, 80] width 34 height 47
click at [15, 88] on link "Filters" at bounding box center [17, 80] width 34 height 47
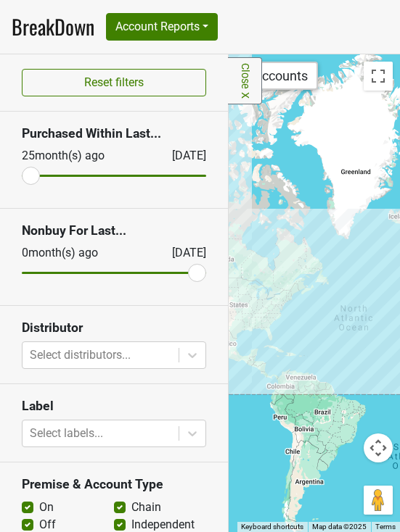
click at [257, 88] on link "Close X" at bounding box center [245, 80] width 34 height 47
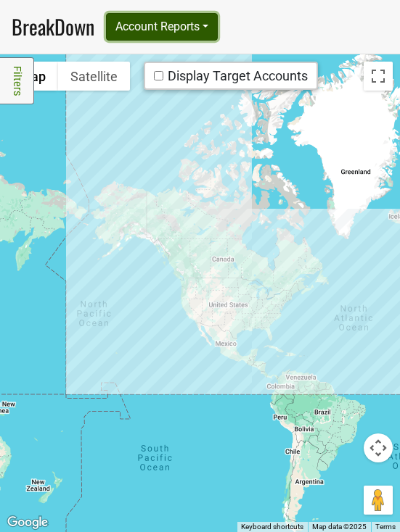
click at [198, 28] on button "Account Reports" at bounding box center [162, 27] width 112 height 28
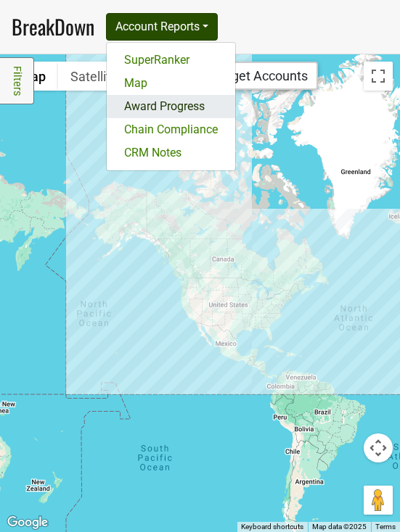
click at [163, 108] on link "Award Progress" at bounding box center [171, 106] width 128 height 23
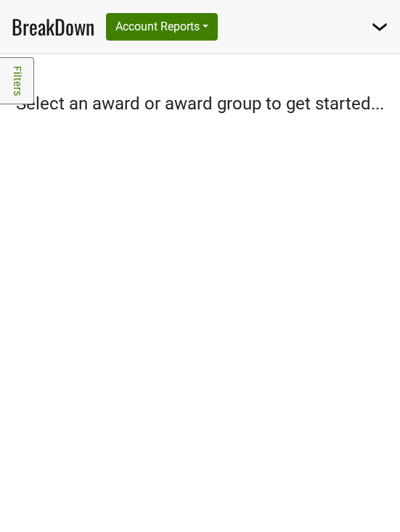
click at [23, 86] on link "Filters" at bounding box center [17, 80] width 34 height 47
click at [15, 86] on link "Filters" at bounding box center [17, 80] width 34 height 47
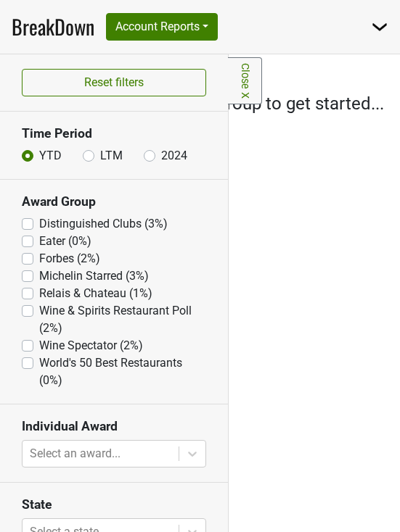
click at [39, 276] on label "Michelin Starred (3%)" at bounding box center [94, 276] width 110 height 17
click at [23, 276] on Starred "Michelin Starred (3%)" at bounding box center [28, 275] width 12 height 15
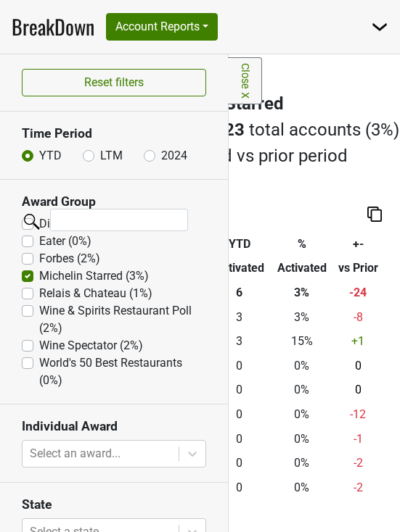
click at [39, 279] on label "Michelin Starred (3%)" at bounding box center [94, 276] width 110 height 17
click at [25, 279] on Starred "Michelin Starred (3%)" at bounding box center [28, 275] width 12 height 15
checkbox Starred "false"
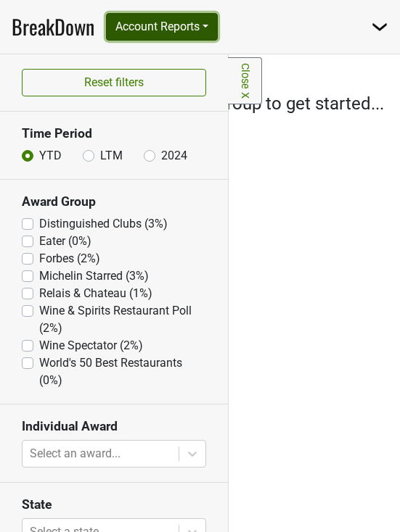
click at [167, 31] on button "Account Reports" at bounding box center [162, 27] width 112 height 28
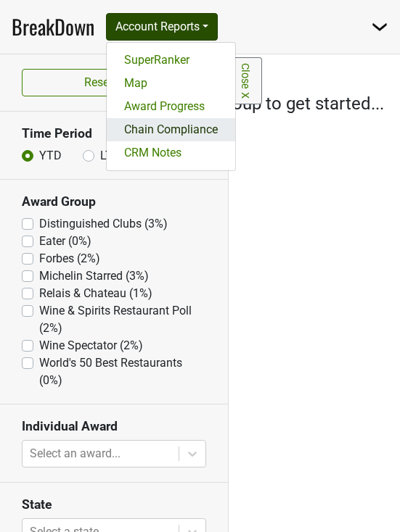
click at [149, 126] on link "Chain Compliance" at bounding box center [171, 129] width 128 height 23
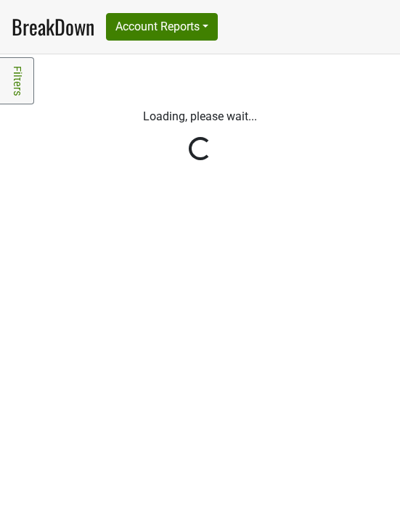
click at [19, 66] on link "Filters" at bounding box center [17, 80] width 34 height 47
click at [16, 76] on link "Filters" at bounding box center [17, 80] width 34 height 47
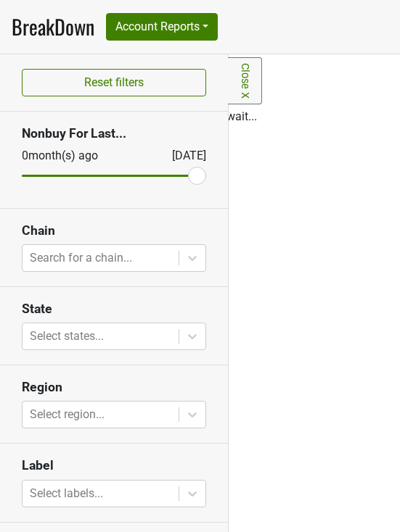
click at [217, 88] on section "Reset filters" at bounding box center [114, 82] width 228 height 57
click at [232, 77] on link "Close X" at bounding box center [245, 80] width 34 height 47
click at [225, 75] on section "Reset filters" at bounding box center [114, 82] width 228 height 57
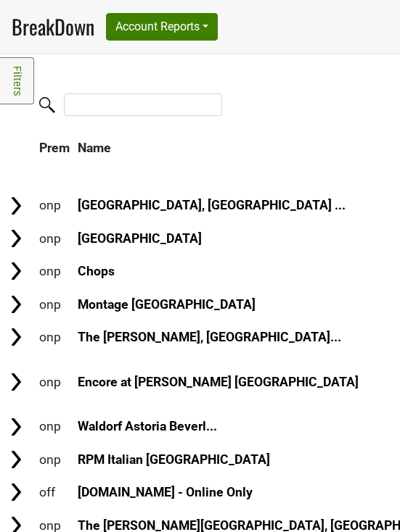
click at [18, 75] on link "Filters" at bounding box center [17, 80] width 34 height 47
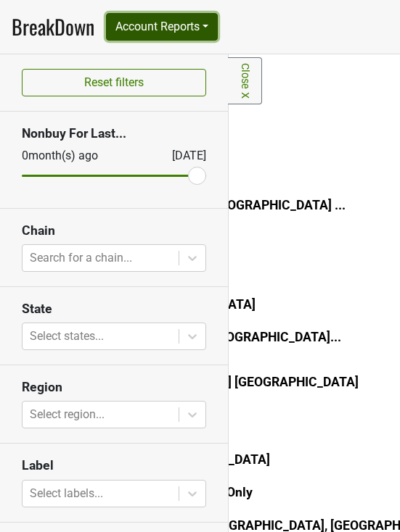
click at [213, 26] on button "Account Reports" at bounding box center [162, 27] width 112 height 28
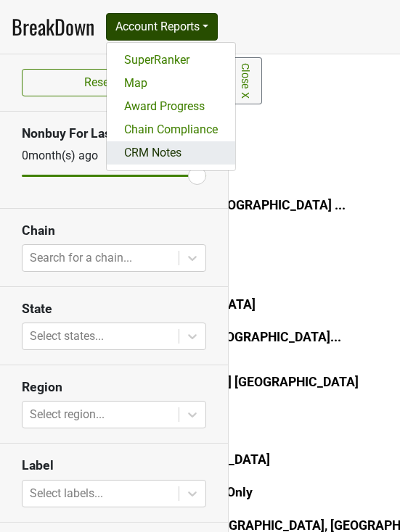
click at [185, 145] on link "CRM Notes" at bounding box center [171, 152] width 128 height 23
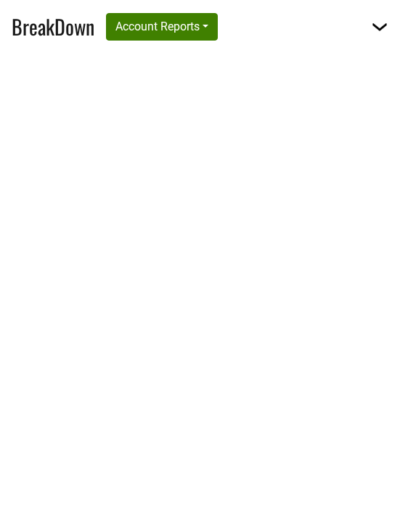
select select "CA"
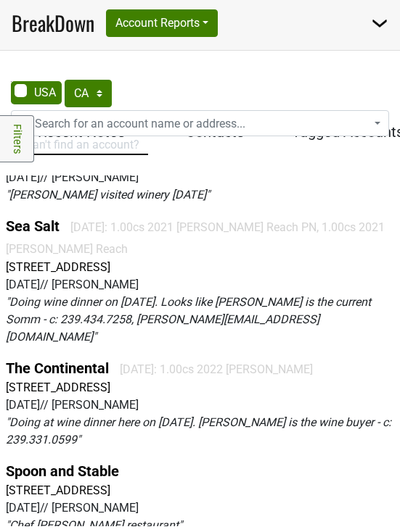
scroll to position [315, 0]
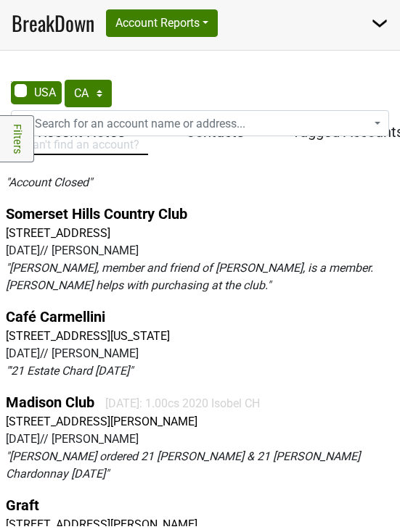
click at [125, 121] on span "Search for an account name or address..." at bounding box center [140, 124] width 210 height 14
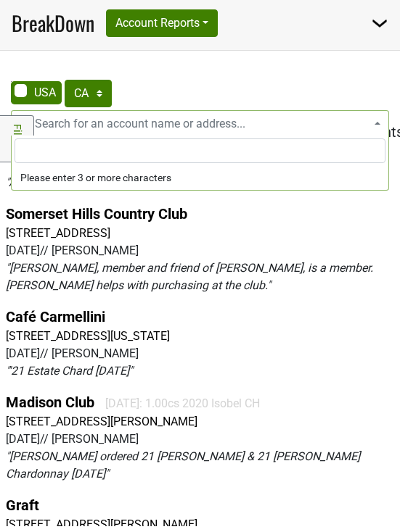
click at [218, 261] on em "" Dean Vanech, member and friend of Reed, is a member. Dean helps with purchasi…" at bounding box center [189, 276] width 367 height 31
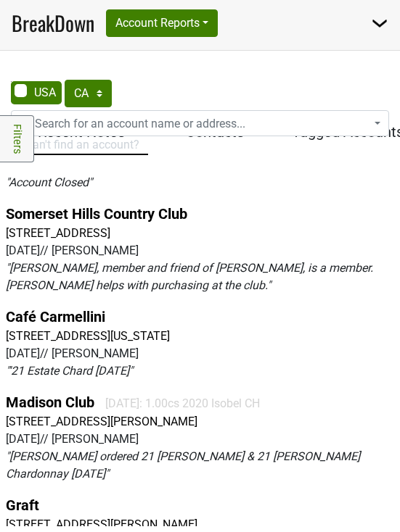
click at [120, 142] on span "Can't find an account?" at bounding box center [75, 145] width 128 height 14
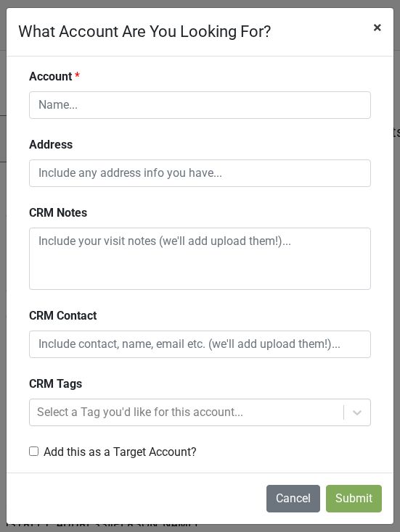
click at [376, 25] on span "×" at bounding box center [377, 27] width 9 height 18
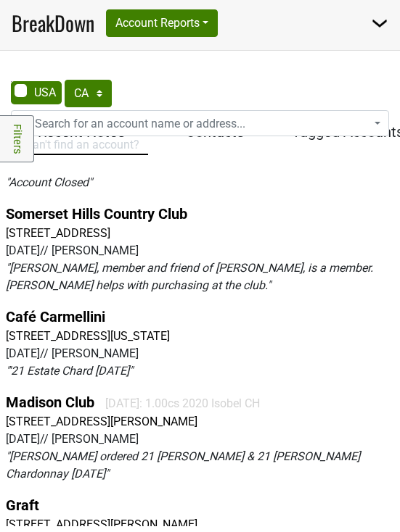
click at [380, 28] on img at bounding box center [379, 23] width 17 height 17
click at [342, 16] on nav "BreakDown Account Reports SuperRanker Map Award Progress Chain Compliance CRM N…" at bounding box center [200, 23] width 400 height 54
click at [90, 205] on link "Somerset Hills Country Club" at bounding box center [96, 213] width 181 height 17
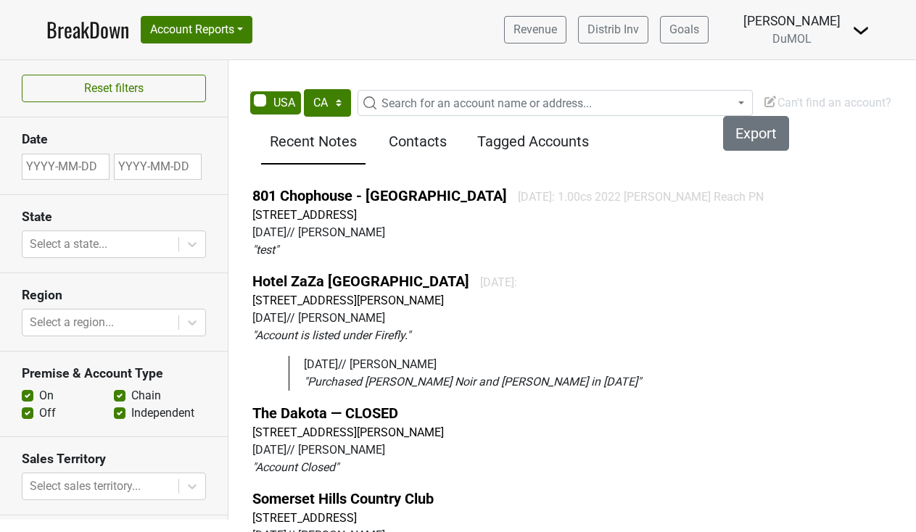
select select "CA"
